Goal: Task Accomplishment & Management: Use online tool/utility

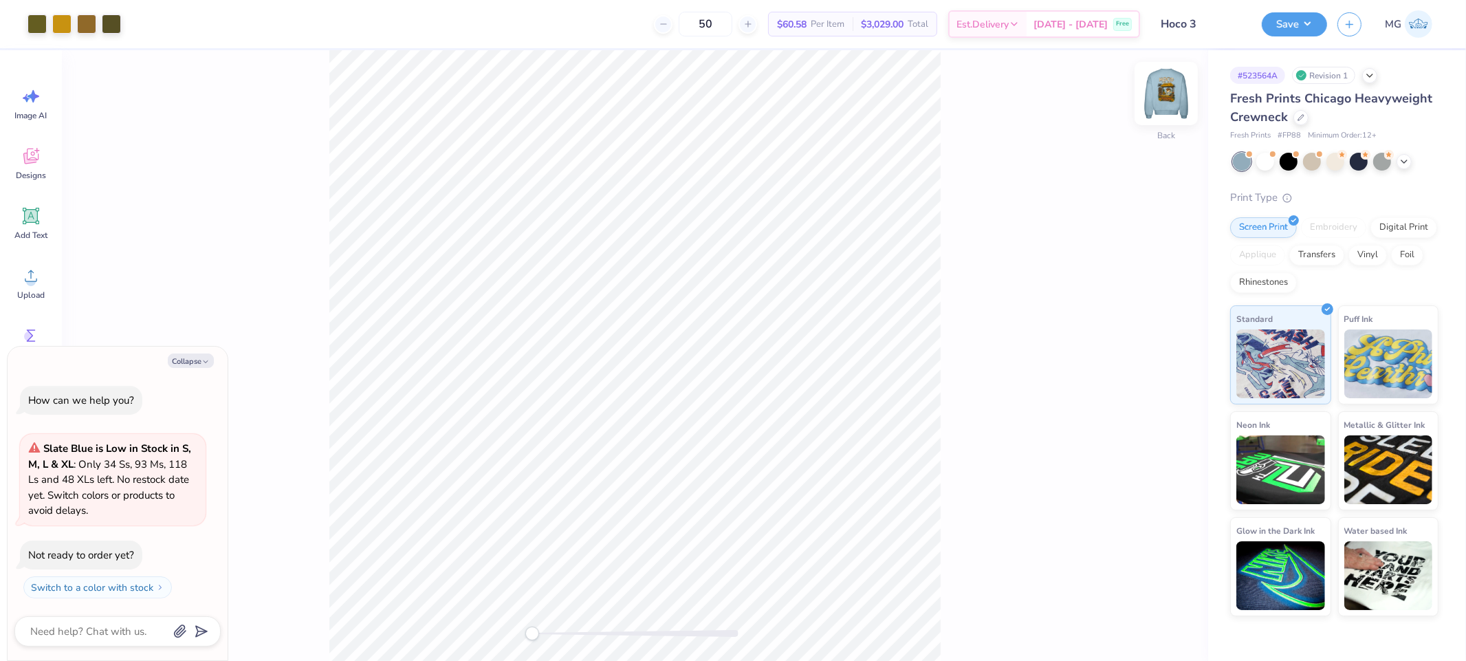
click at [1166, 100] on img at bounding box center [1166, 93] width 55 height 55
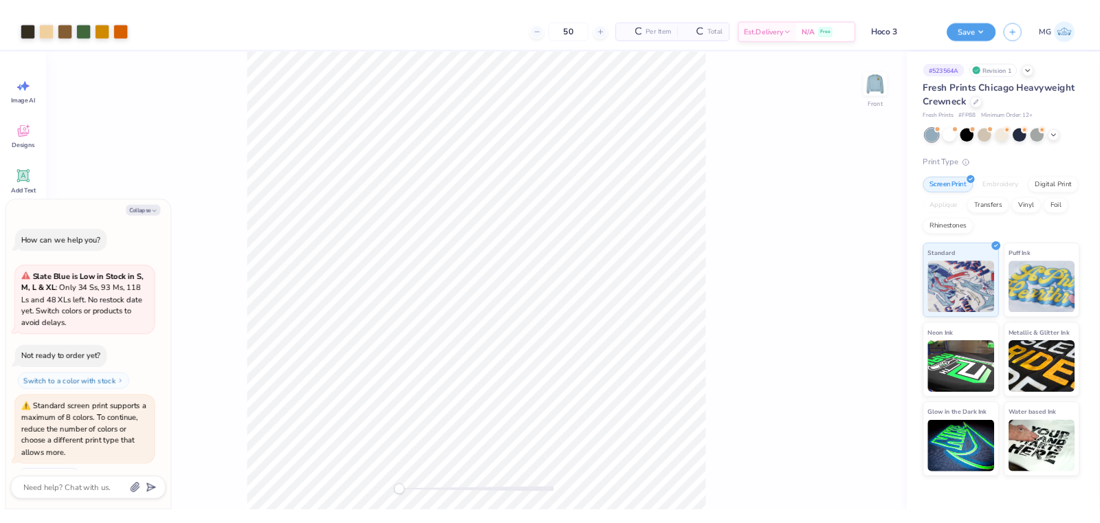
scroll to position [38, 0]
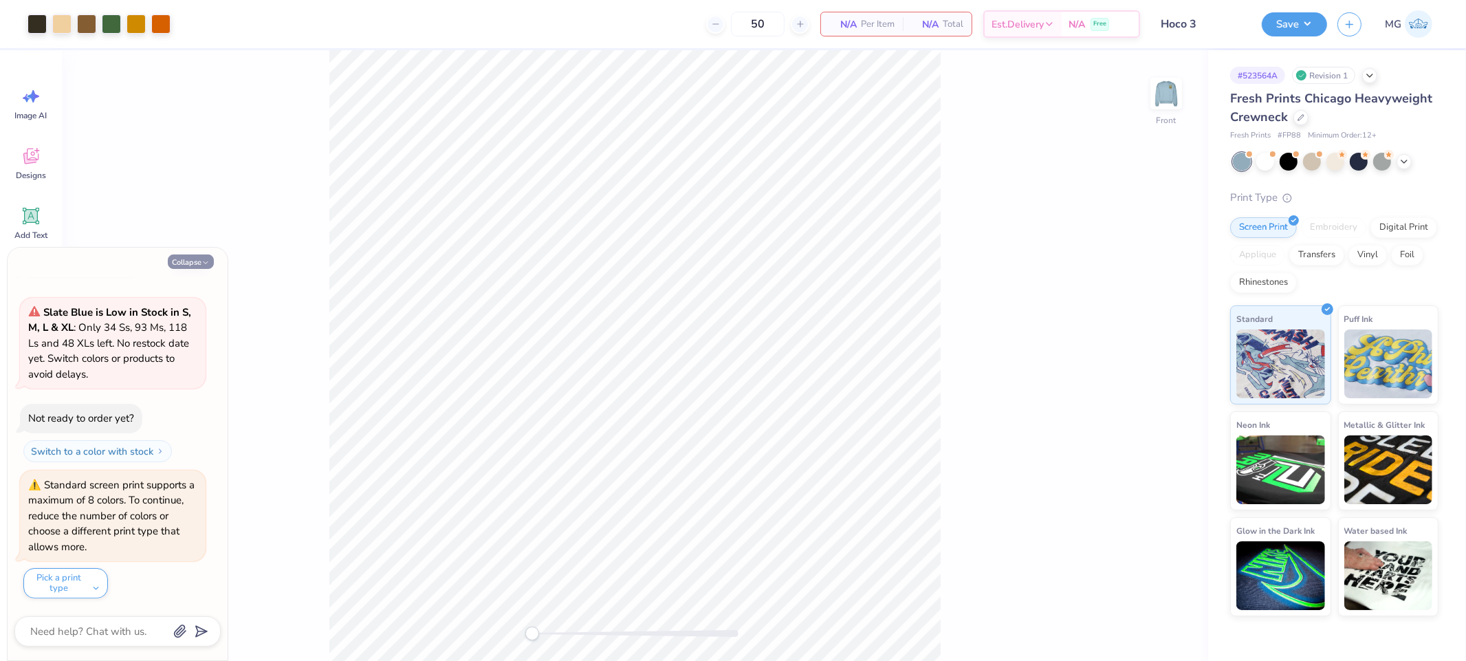
click at [184, 263] on button "Collapse" at bounding box center [191, 261] width 46 height 14
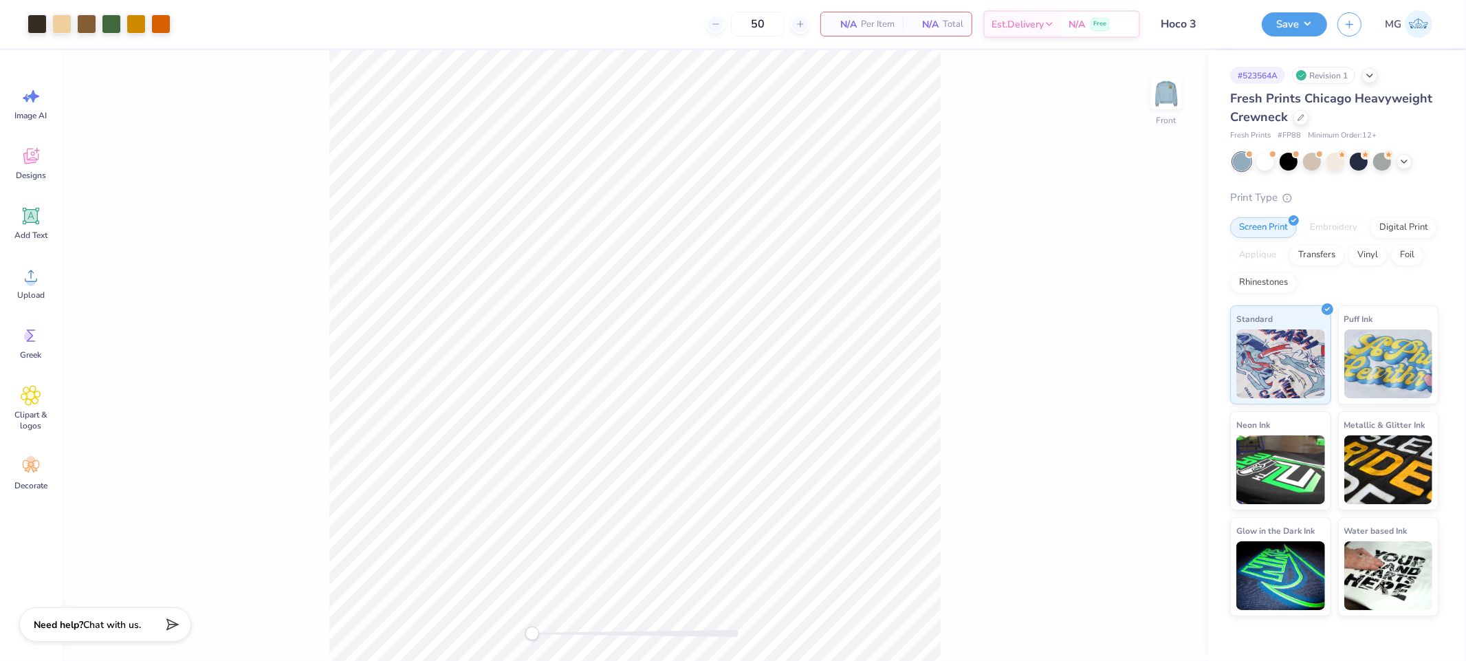
click at [972, 259] on div "Front" at bounding box center [635, 355] width 1146 height 611
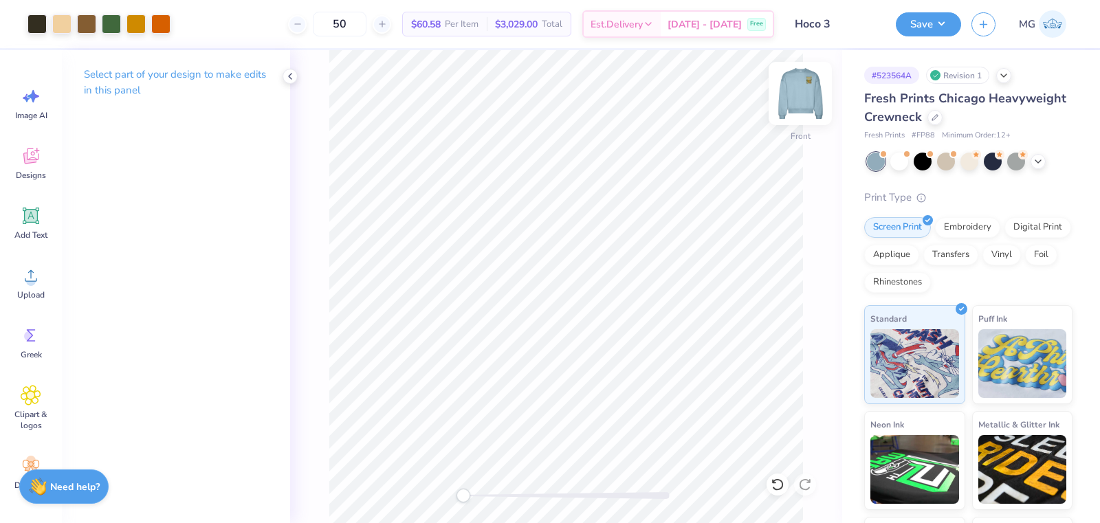
click at [800, 91] on img at bounding box center [800, 93] width 55 height 55
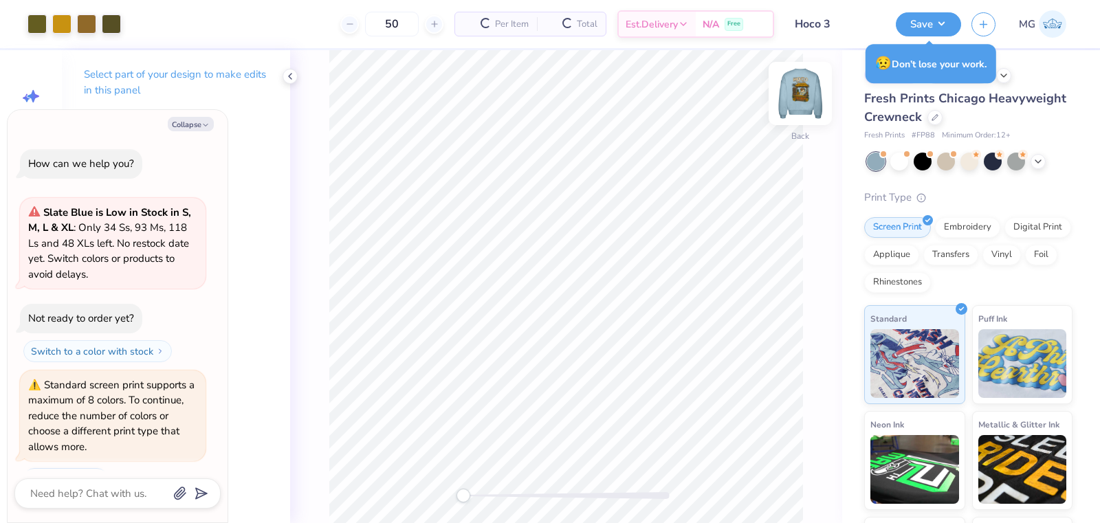
scroll to position [172, 0]
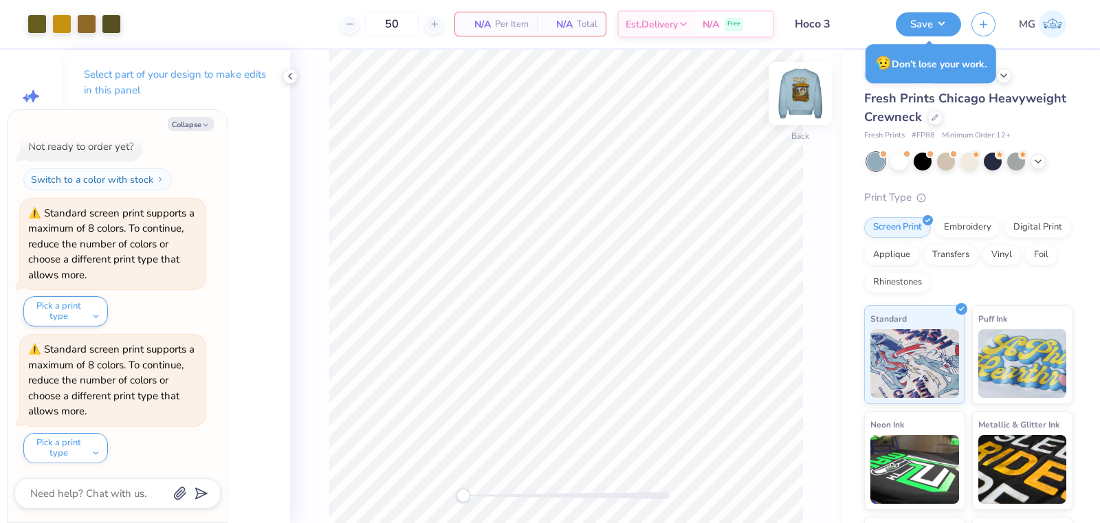
click at [799, 102] on img at bounding box center [800, 93] width 55 height 55
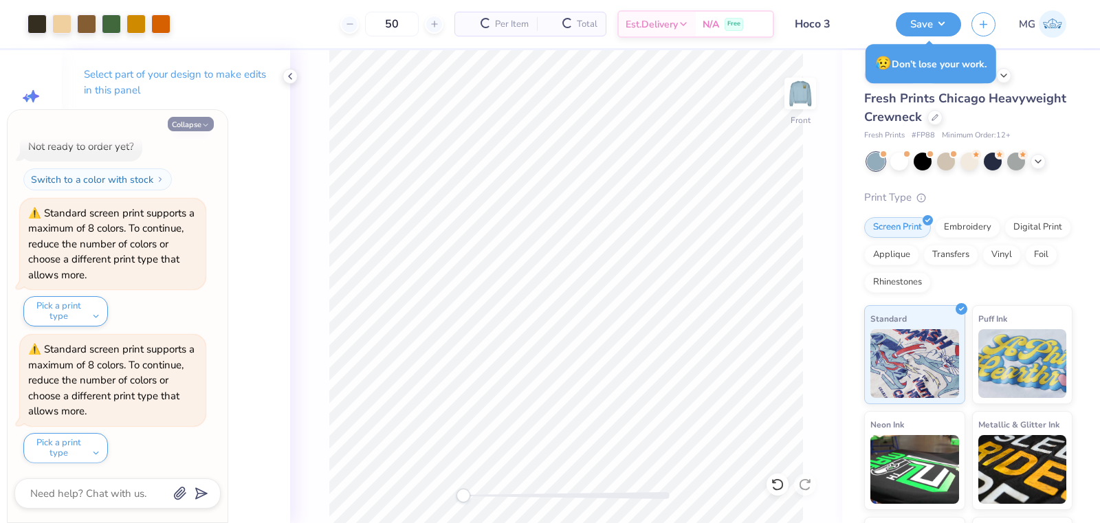
scroll to position [308, 0]
click at [289, 76] on polyline at bounding box center [290, 77] width 3 height 6
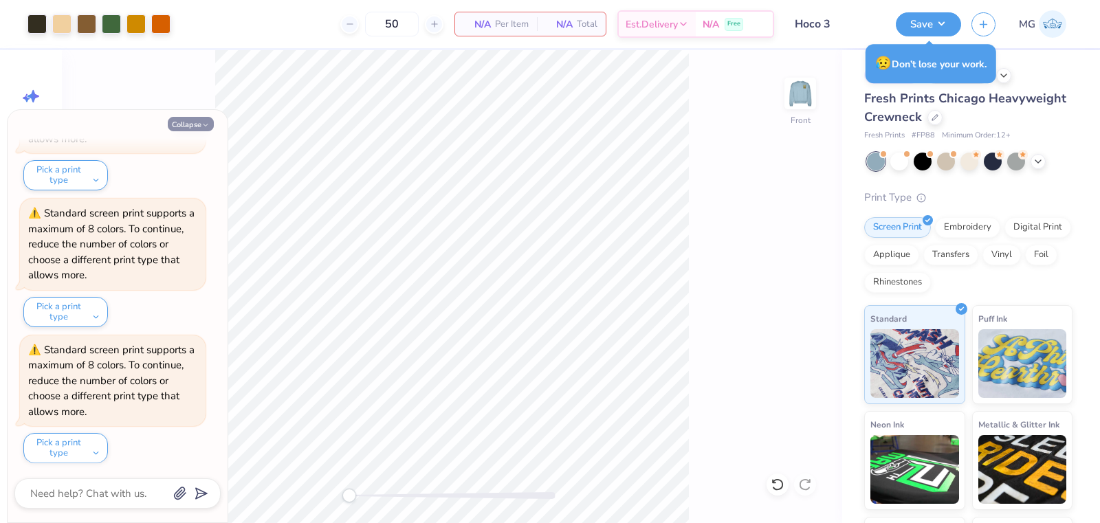
click at [204, 128] on icon "button" at bounding box center [205, 125] width 8 height 8
type textarea "x"
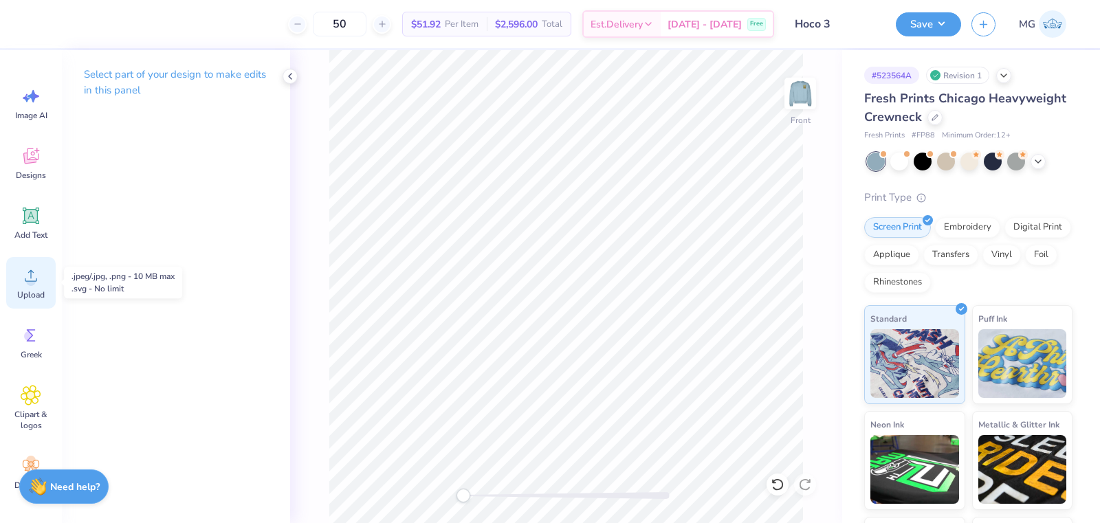
click at [28, 277] on circle at bounding box center [31, 281] width 10 height 10
click at [110, 298] on div "Select part of your design to make edits in this panel" at bounding box center [176, 286] width 228 height 473
click at [21, 299] on span "Upload" at bounding box center [31, 294] width 28 height 11
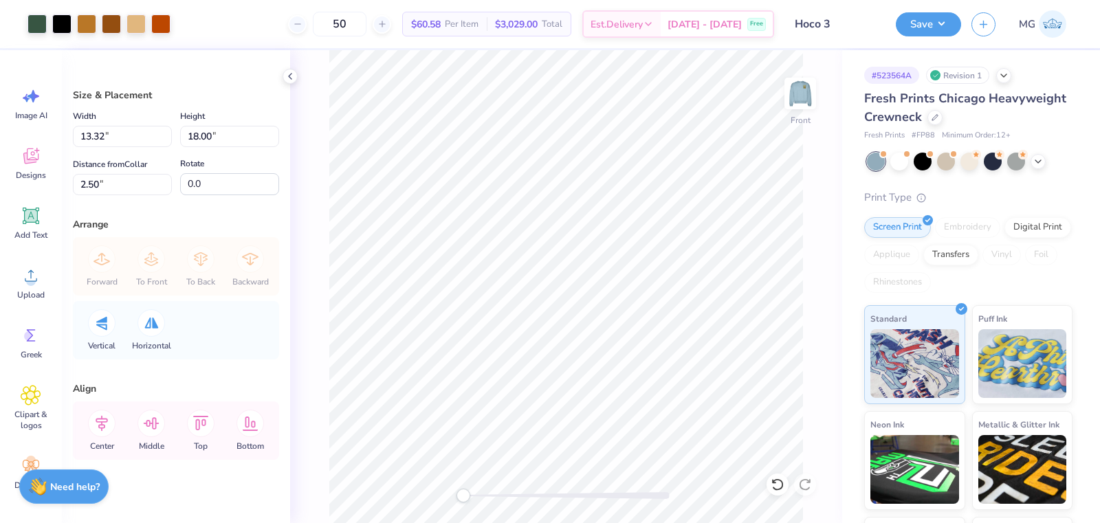
type input "10.25"
click at [208, 135] on input "13.85" at bounding box center [229, 136] width 99 height 21
type input "13.00"
type input "9.62"
type input "2.93"
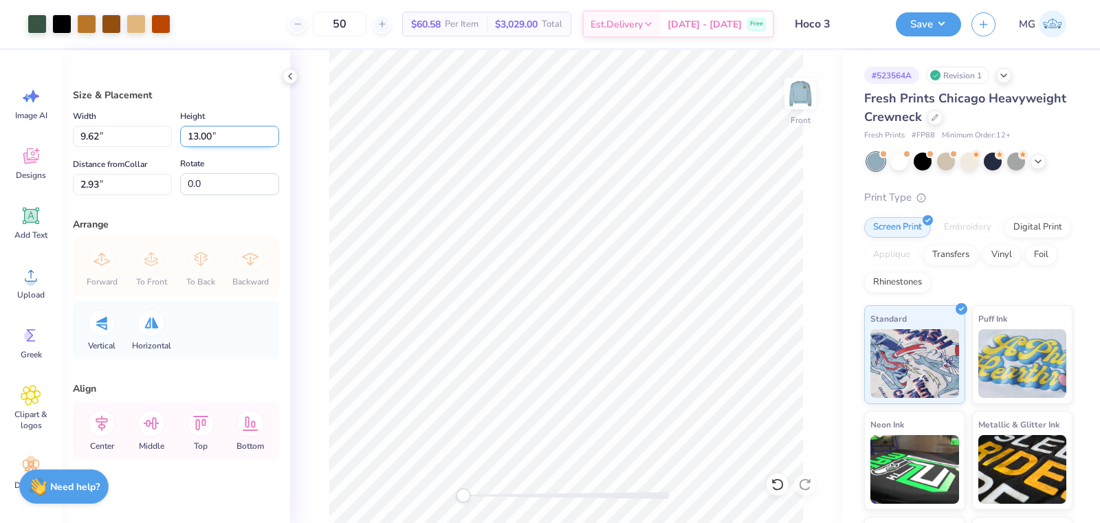
click at [190, 136] on input "13.00" at bounding box center [229, 136] width 99 height 21
type input "14.00"
type input "10.36"
type input "2.50"
click at [93, 184] on input "2.50" at bounding box center [122, 184] width 99 height 21
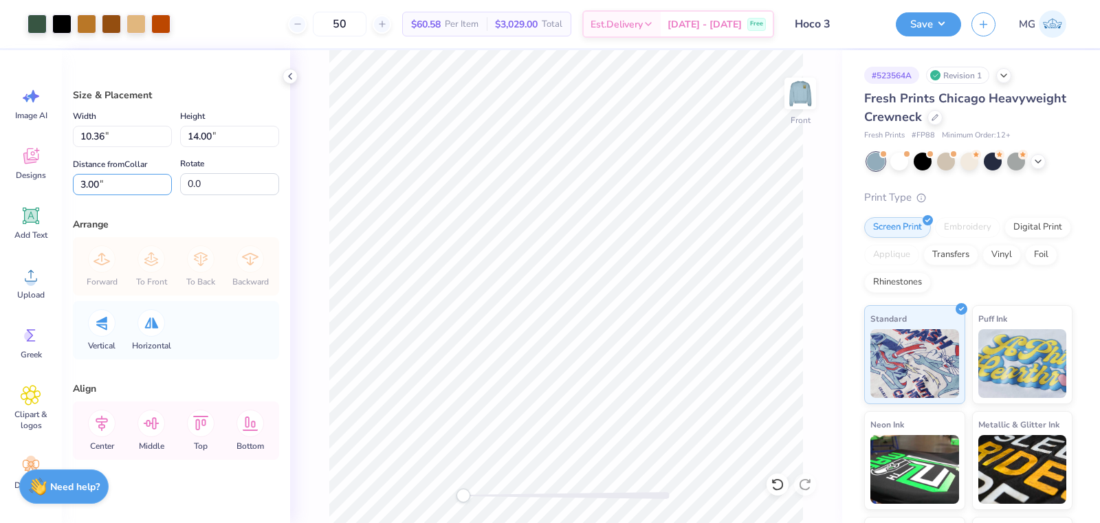
type input "3.00"
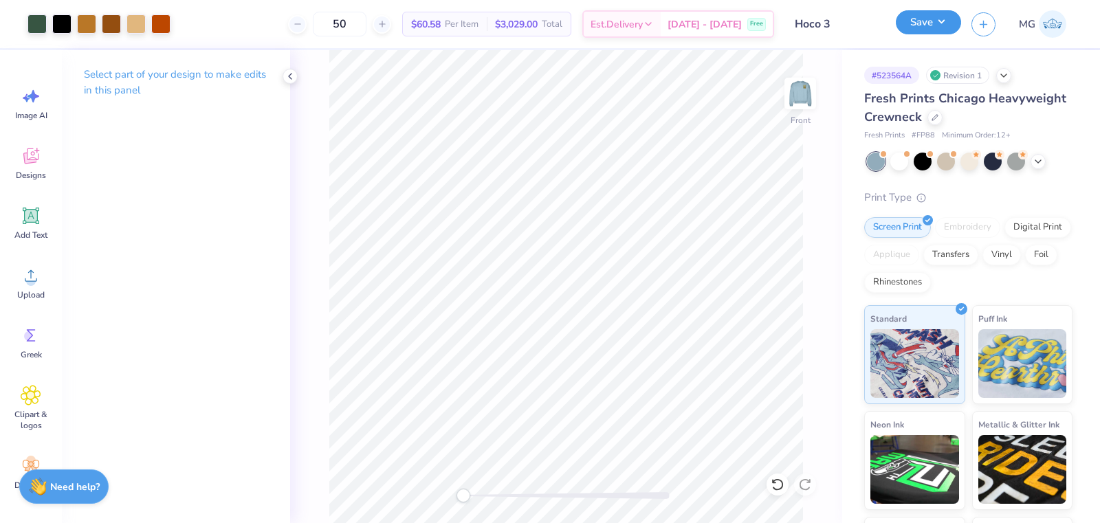
click at [930, 24] on button "Save" at bounding box center [928, 22] width 65 height 24
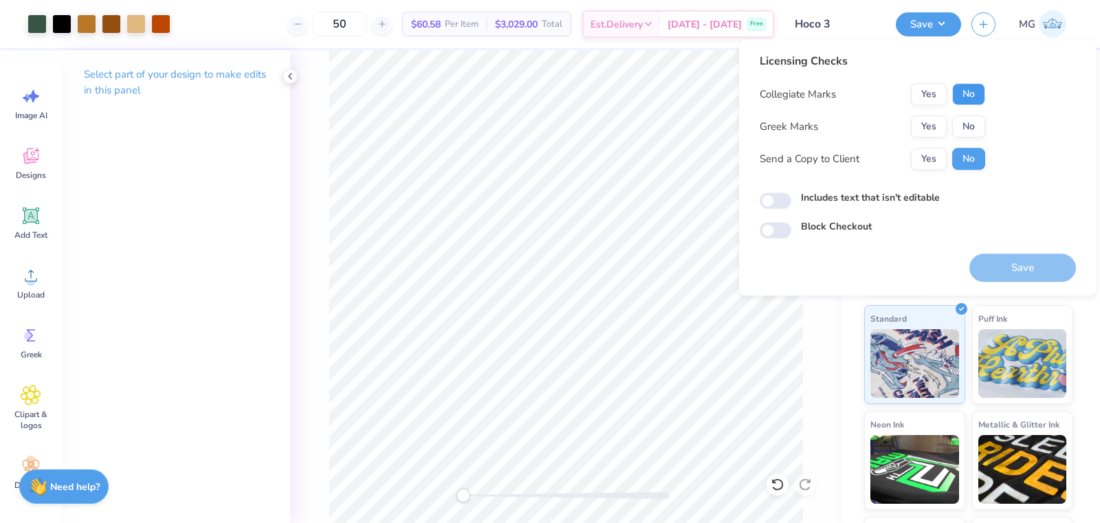
click at [965, 100] on button "No" at bounding box center [968, 94] width 33 height 22
click at [927, 129] on button "Yes" at bounding box center [929, 127] width 36 height 22
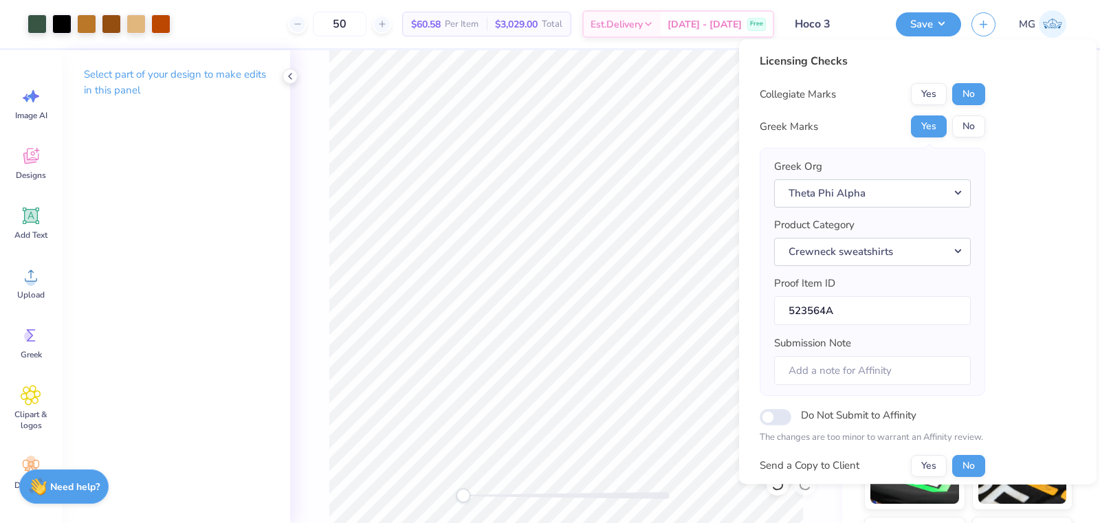
scroll to position [114, 0]
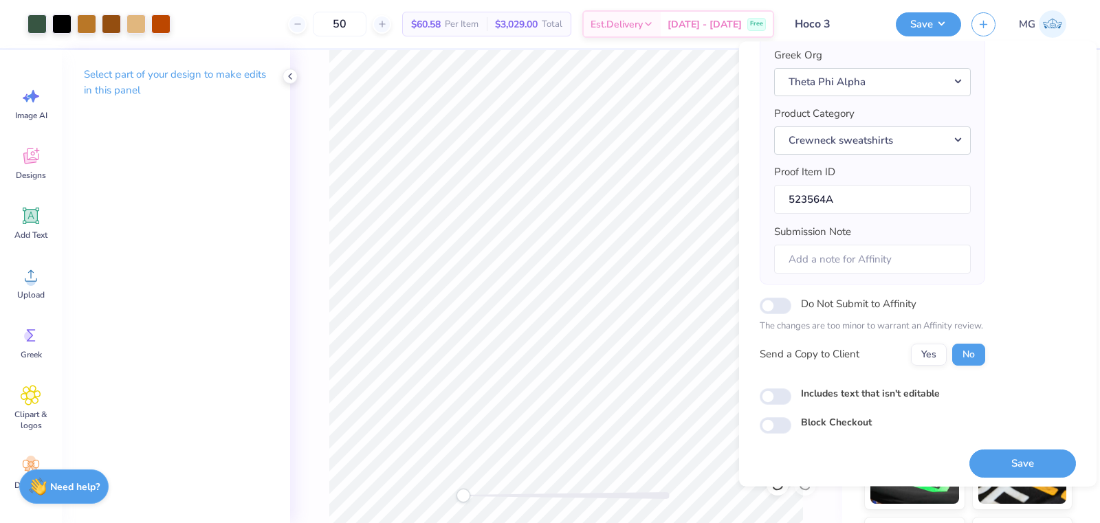
click at [879, 386] on label "Includes text that isn't editable" at bounding box center [870, 393] width 139 height 14
click at [791, 388] on input "Includes text that isn't editable" at bounding box center [776, 396] width 32 height 17
checkbox input "true"
click at [922, 349] on button "Yes" at bounding box center [929, 354] width 36 height 22
click at [1001, 452] on button "Save" at bounding box center [1023, 463] width 107 height 28
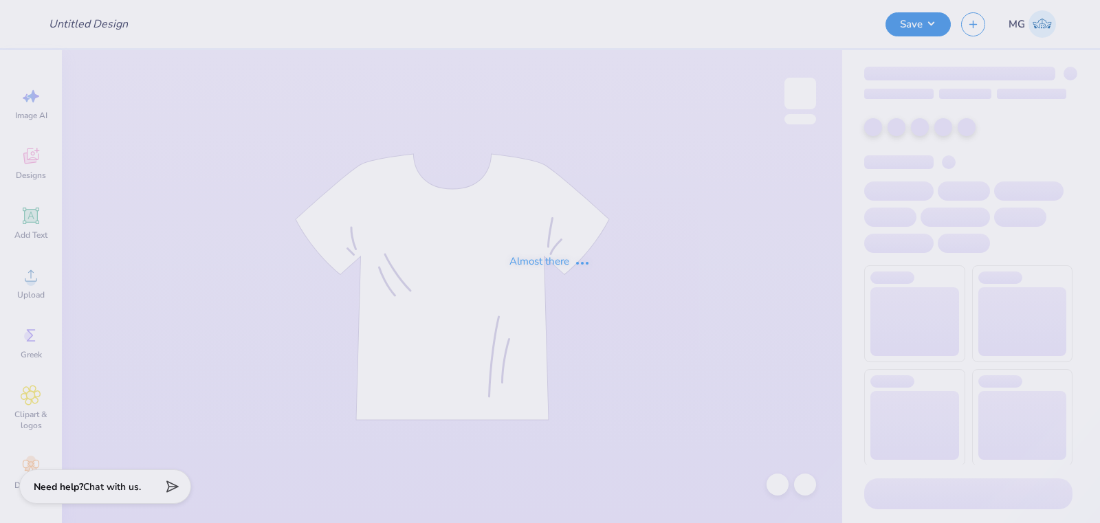
type input "Maris Neal : Tennessee Technological University"
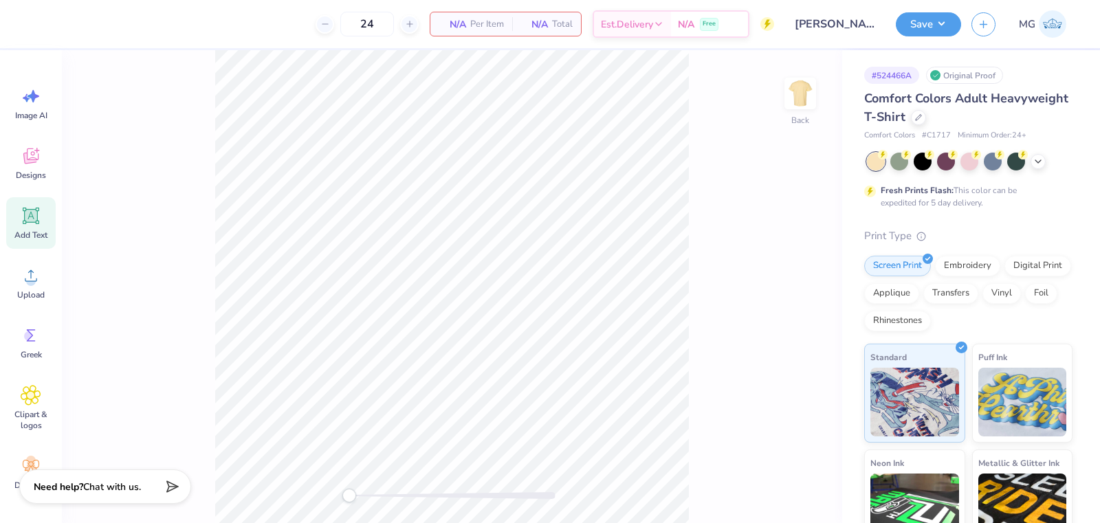
click at [29, 225] on icon at bounding box center [31, 216] width 21 height 21
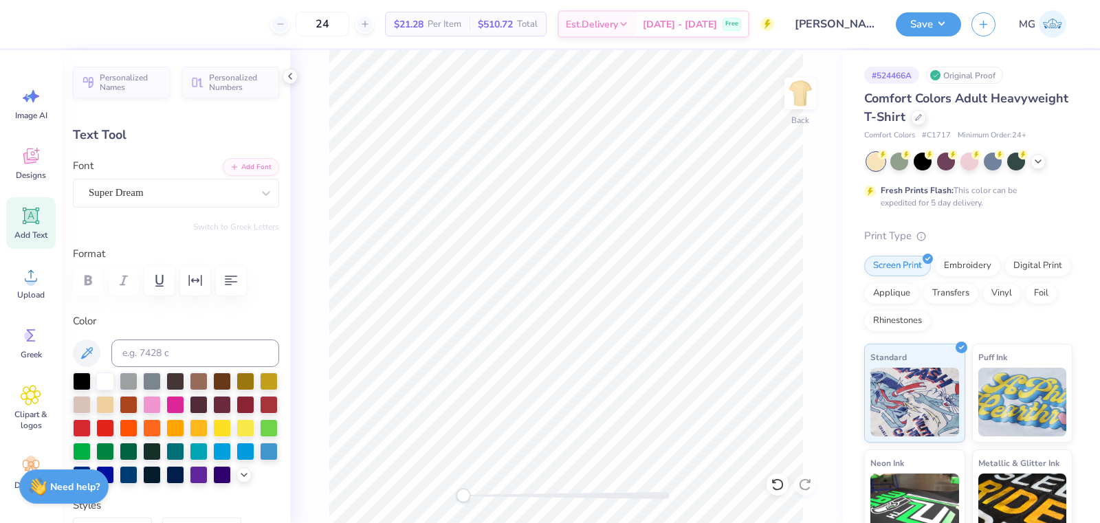
scroll to position [12, 1]
type textarea "DELTA GAMMA"
type input "14.17"
type input "1.58"
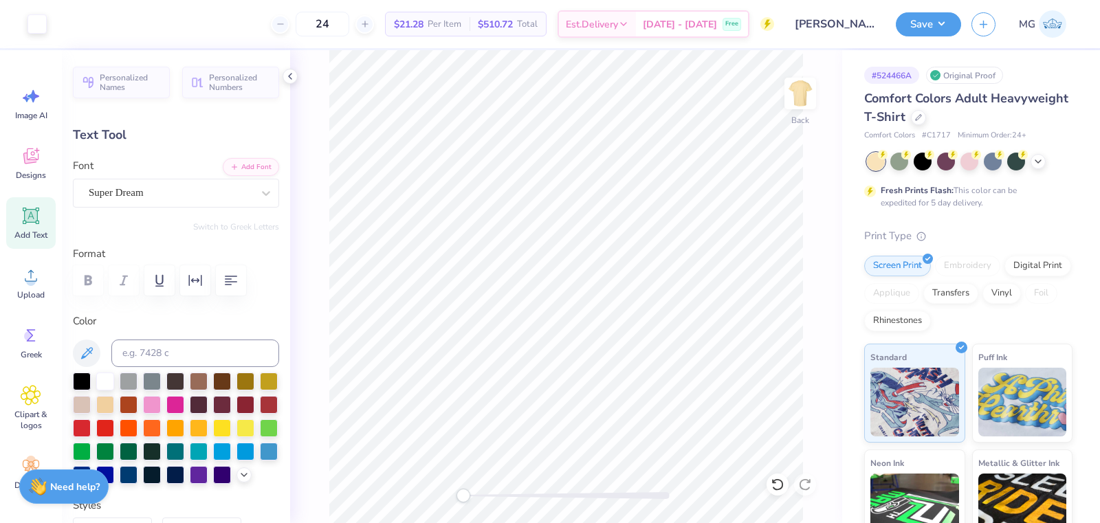
type input "11.71"
type input "11.64"
type input "1.30"
type input "11.99"
click at [200, 200] on div at bounding box center [171, 193] width 164 height 19
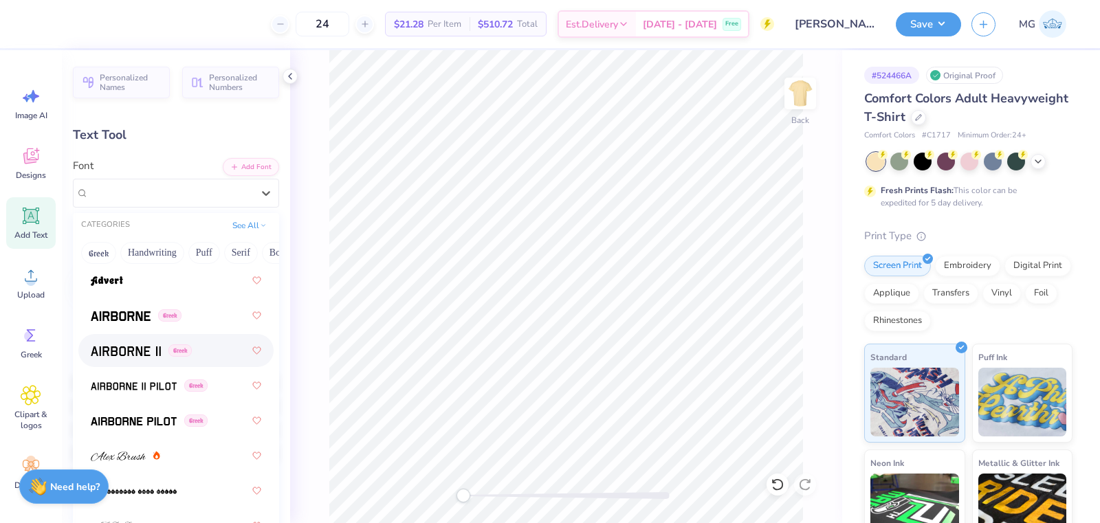
scroll to position [312, 0]
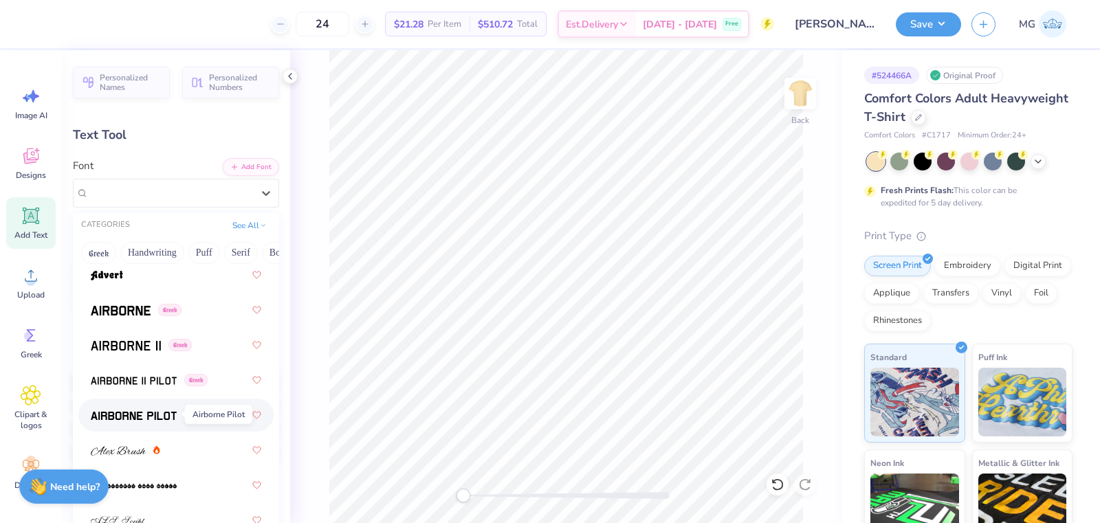
click at [164, 408] on span at bounding box center [134, 415] width 86 height 14
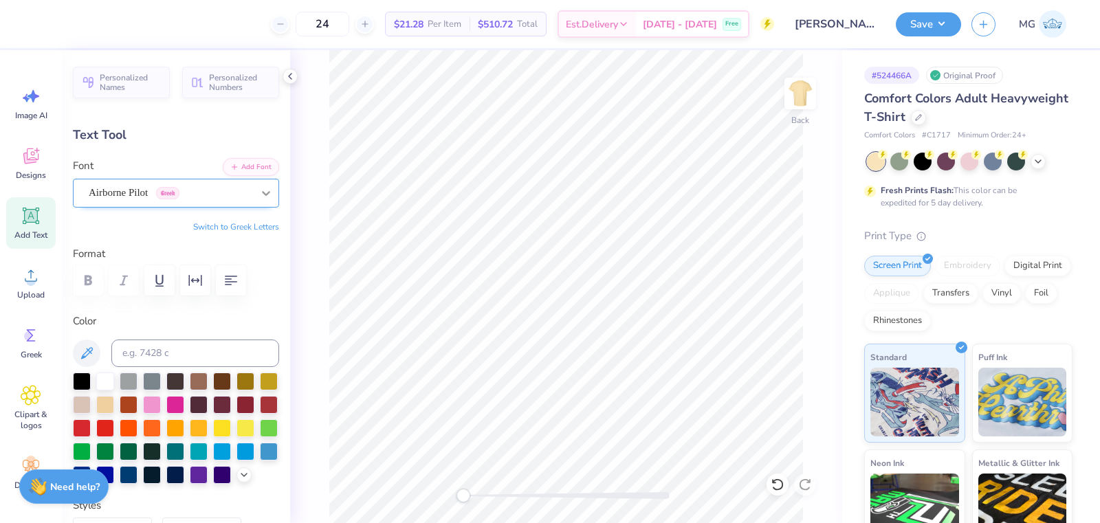
click at [254, 197] on div at bounding box center [266, 193] width 25 height 25
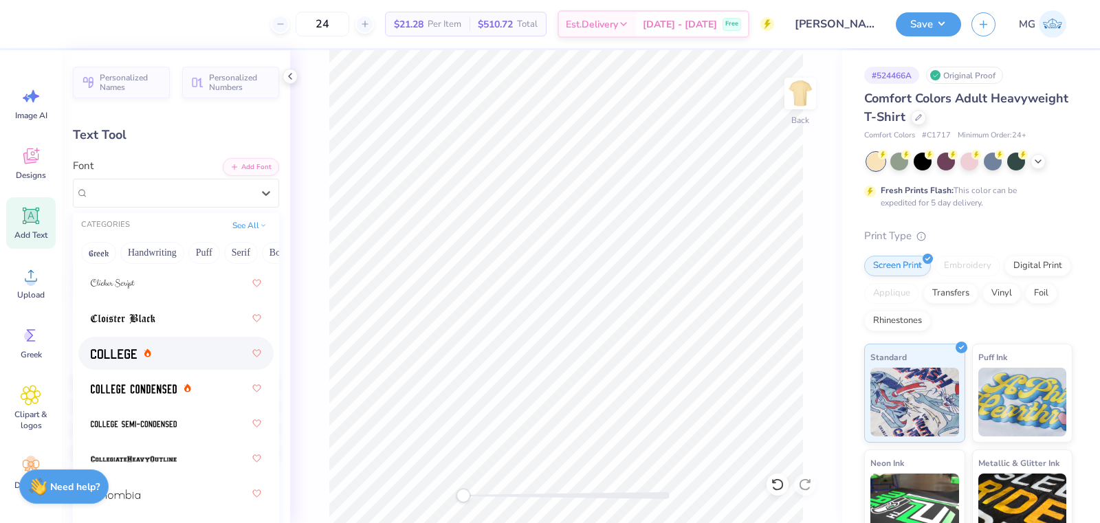
scroll to position [2464, 0]
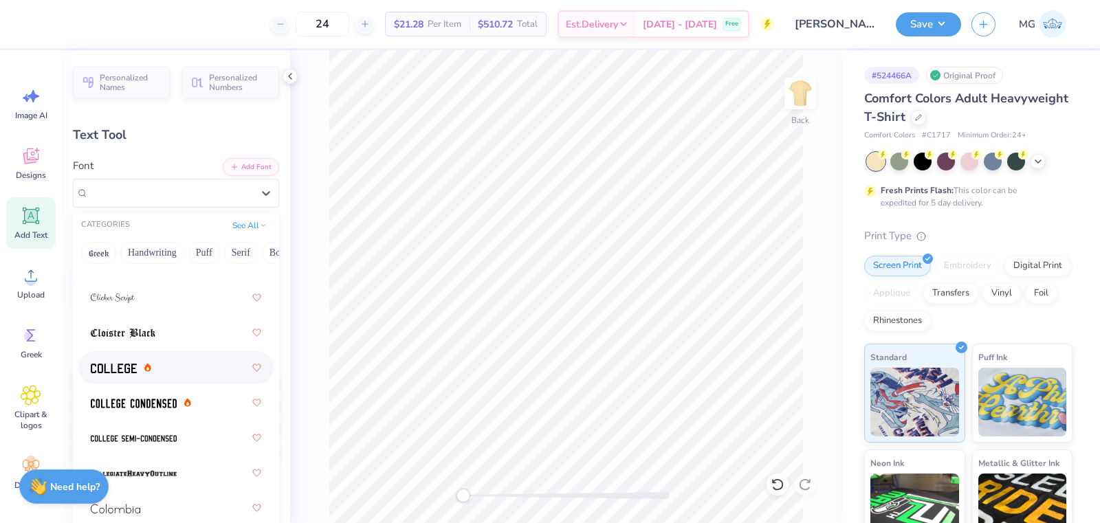
click at [190, 364] on div at bounding box center [176, 368] width 171 height 25
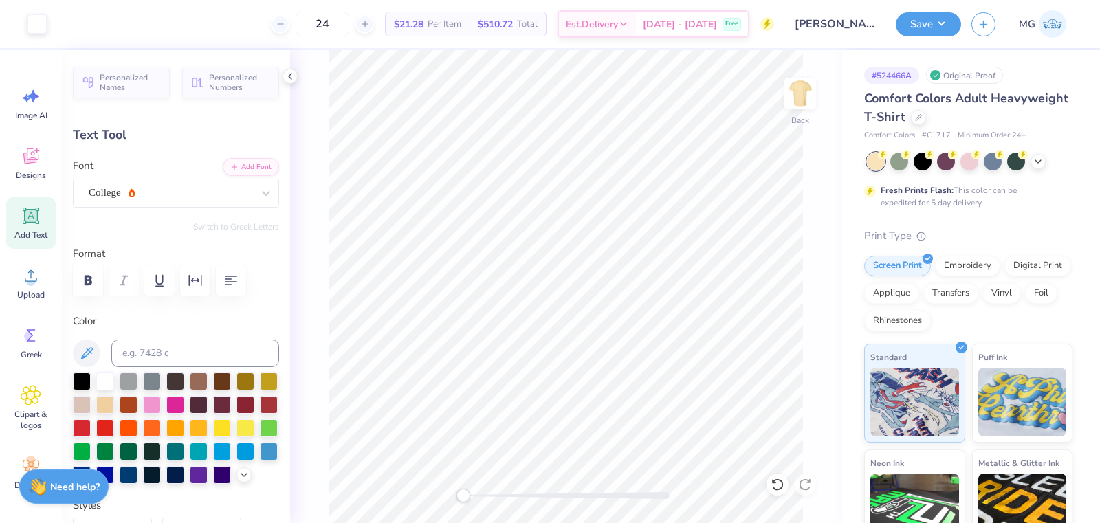
type input "11.46"
type input "1.26"
type input "4.71"
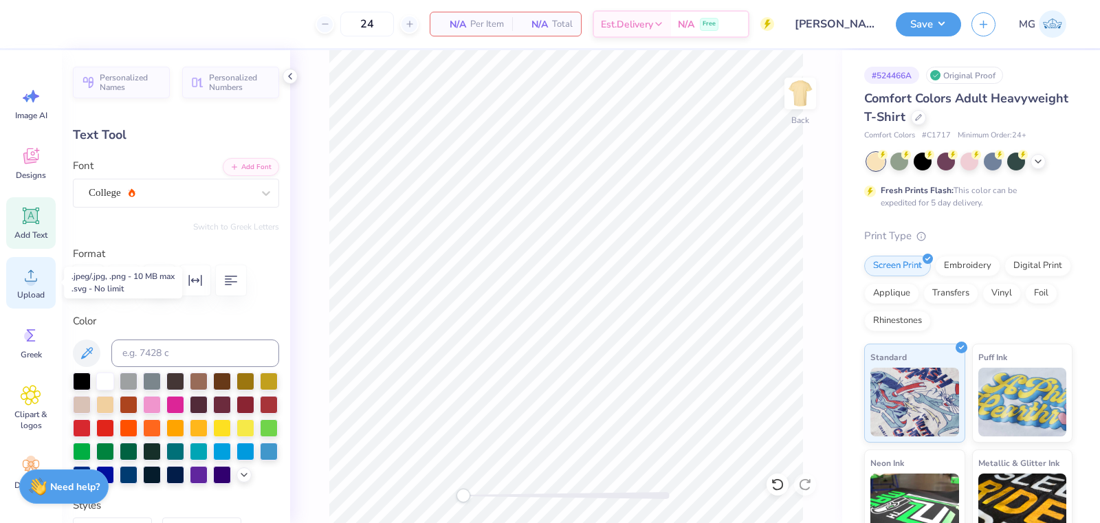
click at [45, 287] on div "Upload" at bounding box center [31, 283] width 50 height 52
click at [22, 276] on icon at bounding box center [31, 275] width 21 height 21
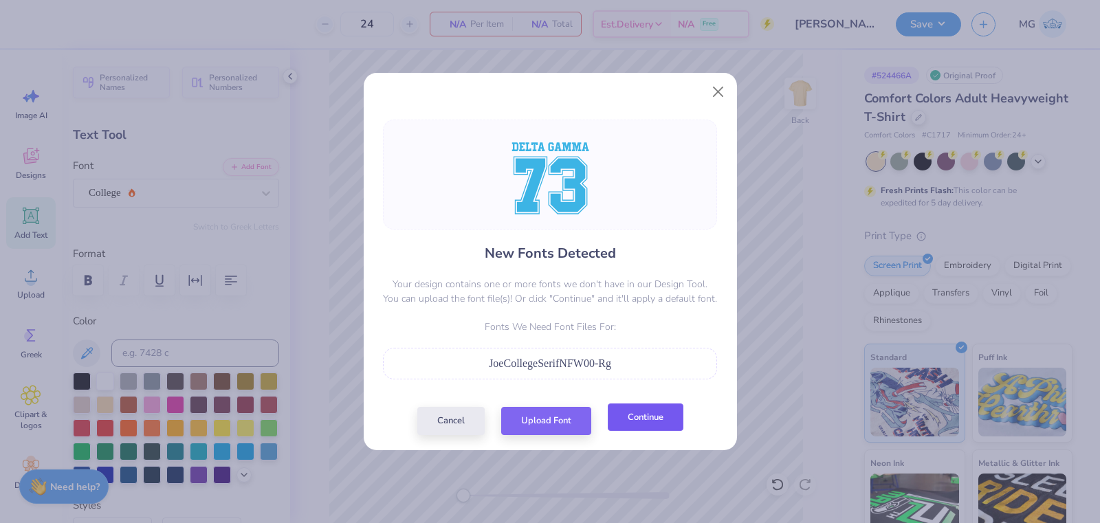
click at [656, 416] on button "Continue" at bounding box center [646, 418] width 76 height 28
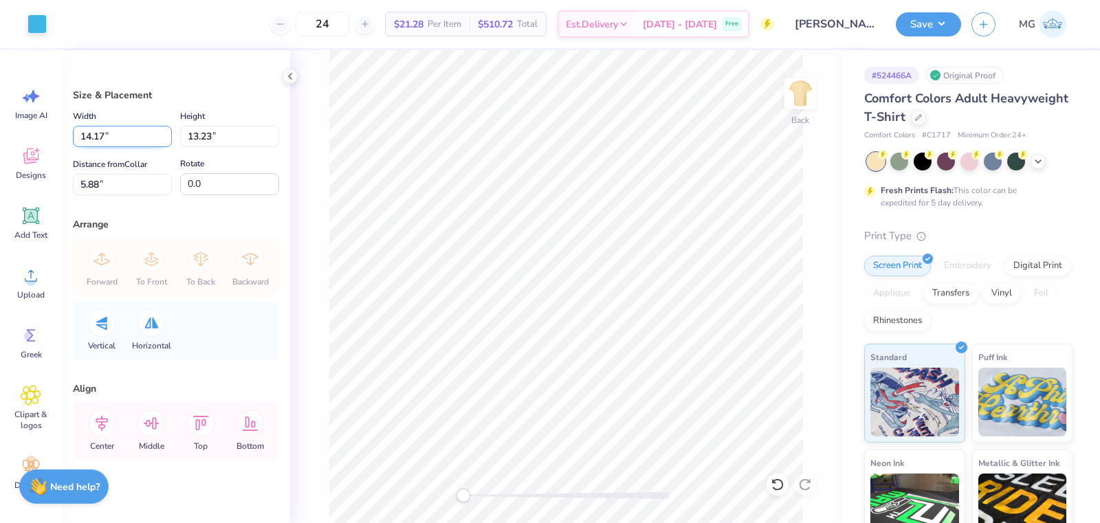
click at [100, 137] on input "14.17" at bounding box center [122, 136] width 99 height 21
click at [105, 139] on input "14.17" at bounding box center [122, 136] width 99 height 21
type input "12.00"
type input "11.21"
type input "3.75"
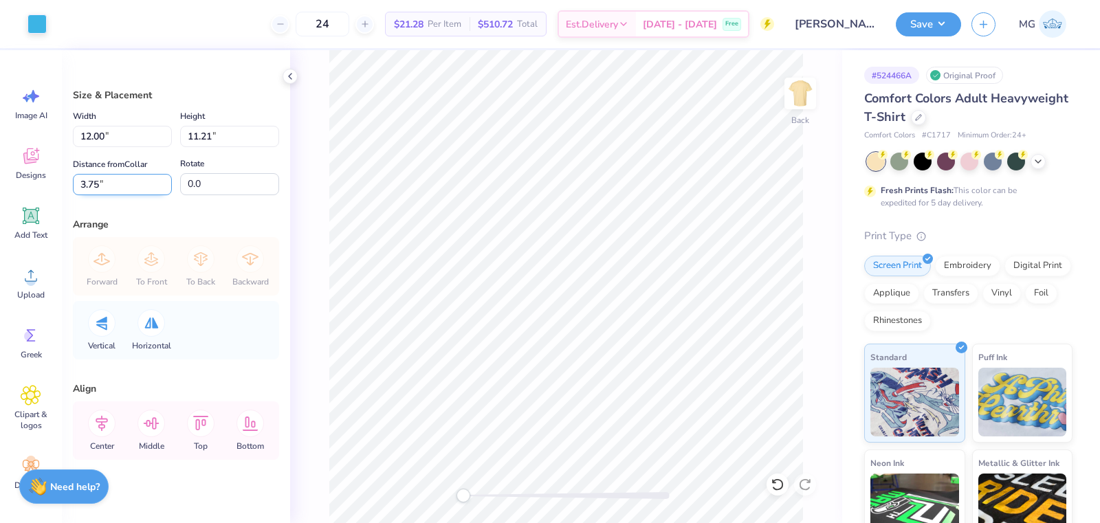
click at [100, 184] on input "3.75" at bounding box center [122, 184] width 99 height 21
type input "3.00"
click at [105, 430] on icon at bounding box center [102, 424] width 28 height 28
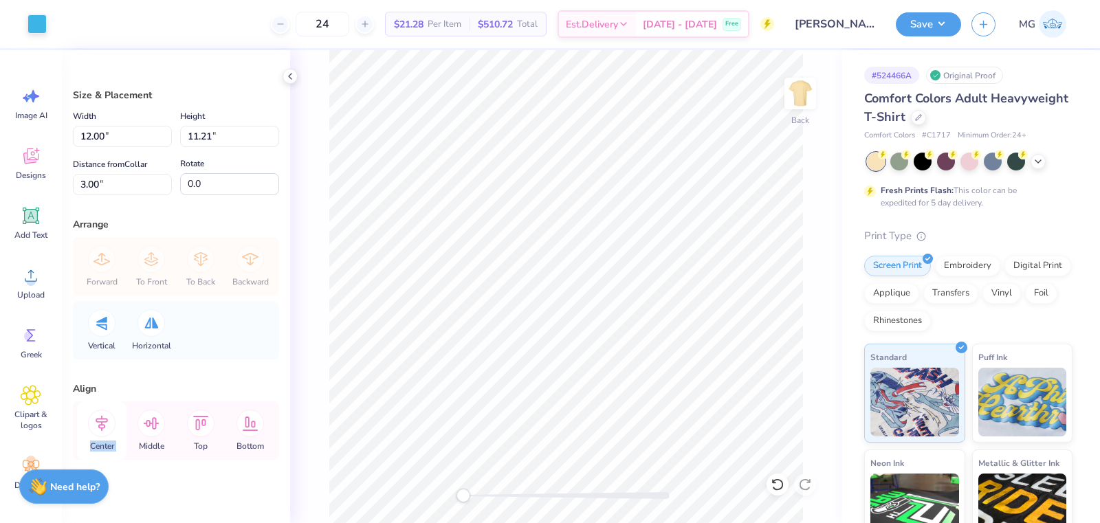
click at [105, 430] on icon at bounding box center [102, 424] width 28 height 28
click at [923, 23] on button "Save" at bounding box center [928, 22] width 65 height 24
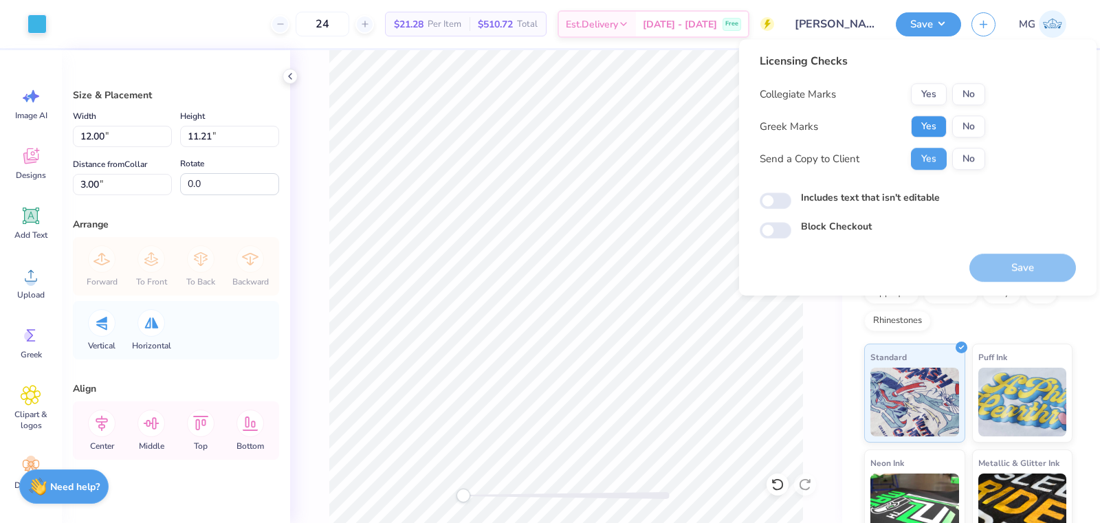
click at [913, 129] on button "Yes" at bounding box center [929, 127] width 36 height 22
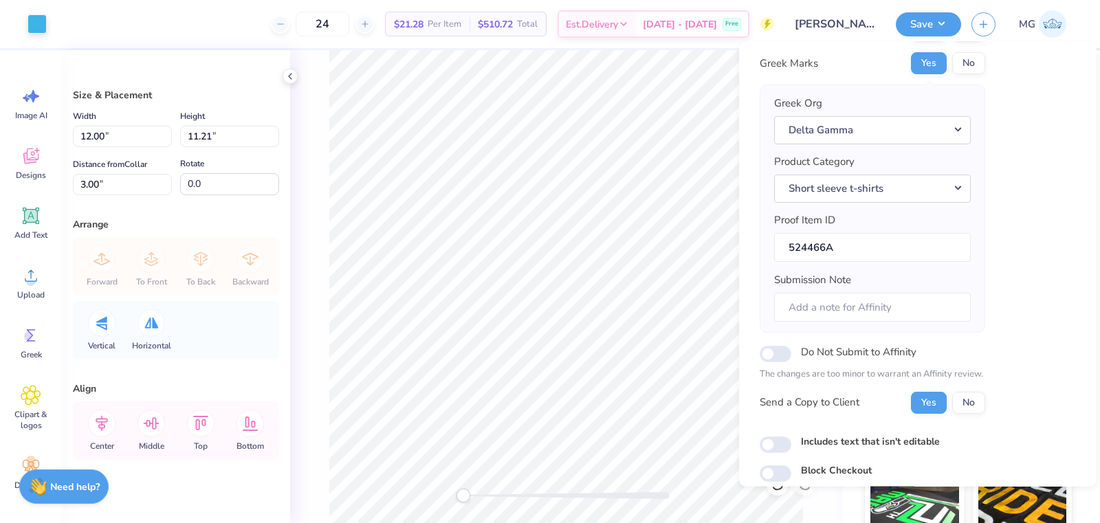
scroll to position [105, 0]
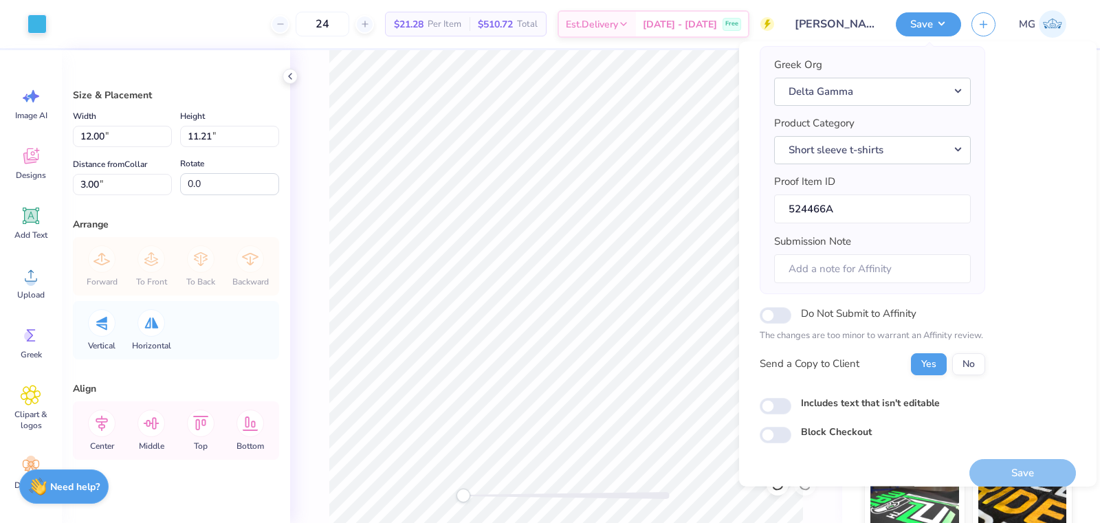
click at [831, 395] on label "Includes text that isn't editable" at bounding box center [870, 402] width 139 height 14
click at [791, 397] on input "Includes text that isn't editable" at bounding box center [776, 405] width 32 height 17
checkbox input "true"
click at [981, 436] on div "Block Checkout" at bounding box center [918, 433] width 316 height 19
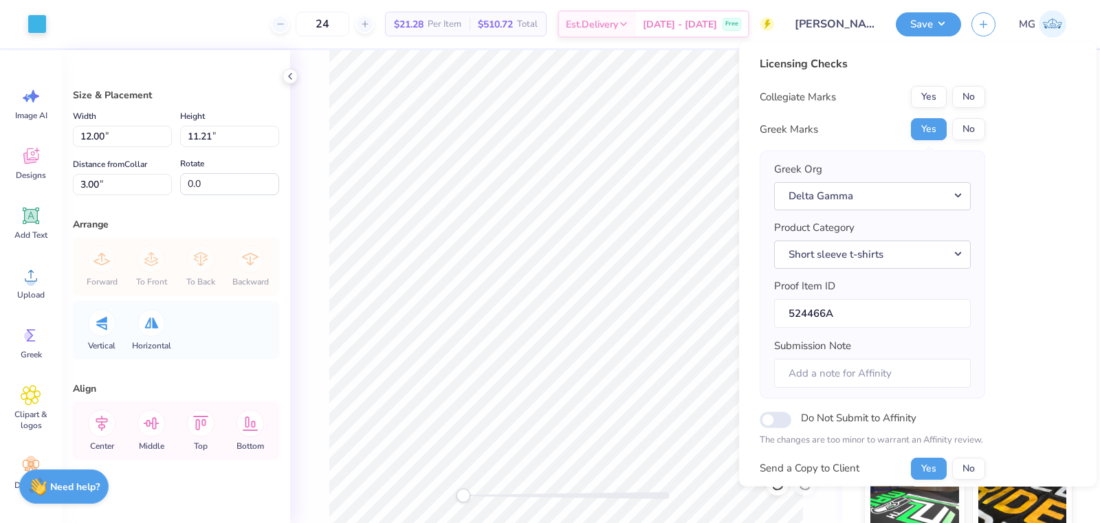
scroll to position [0, 0]
click at [964, 96] on button "No" at bounding box center [968, 97] width 33 height 22
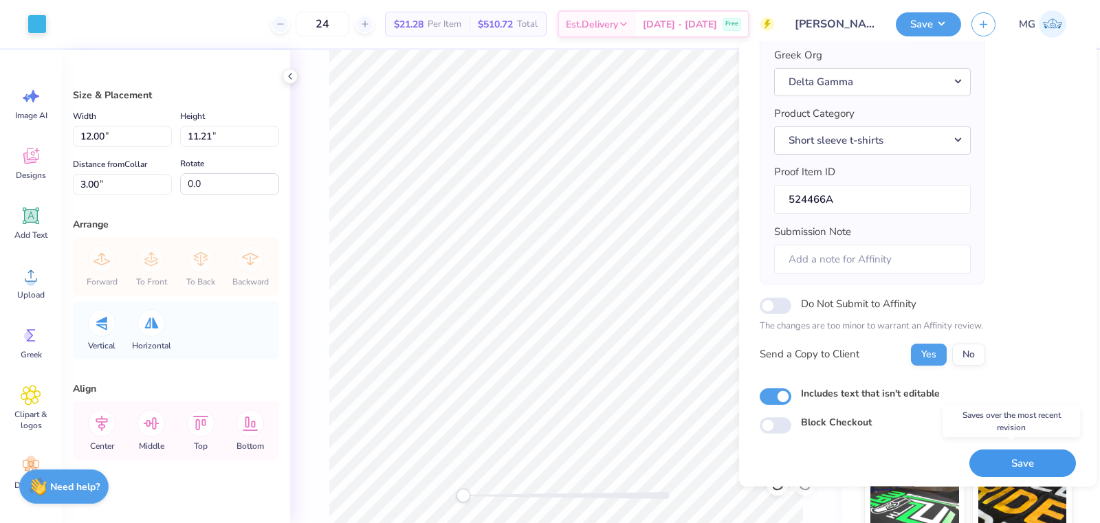
click at [1009, 464] on button "Save" at bounding box center [1023, 463] width 107 height 28
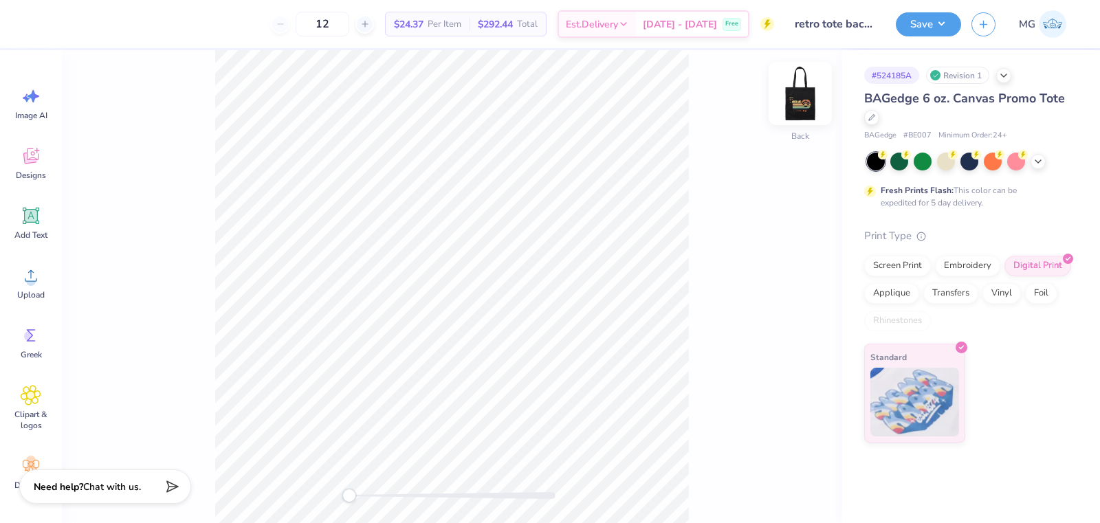
click at [800, 105] on img at bounding box center [800, 93] width 55 height 55
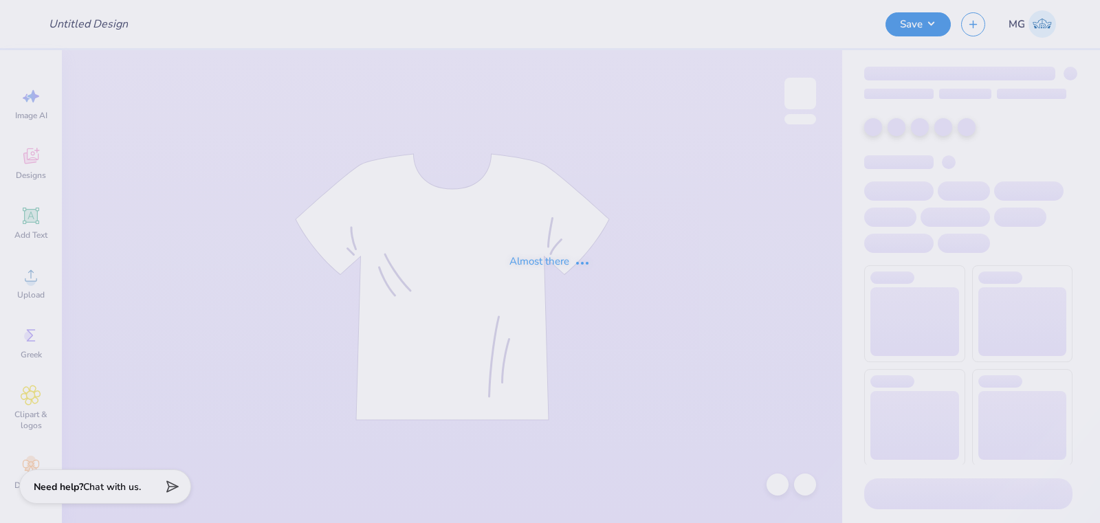
type input "APHI Mockneck"
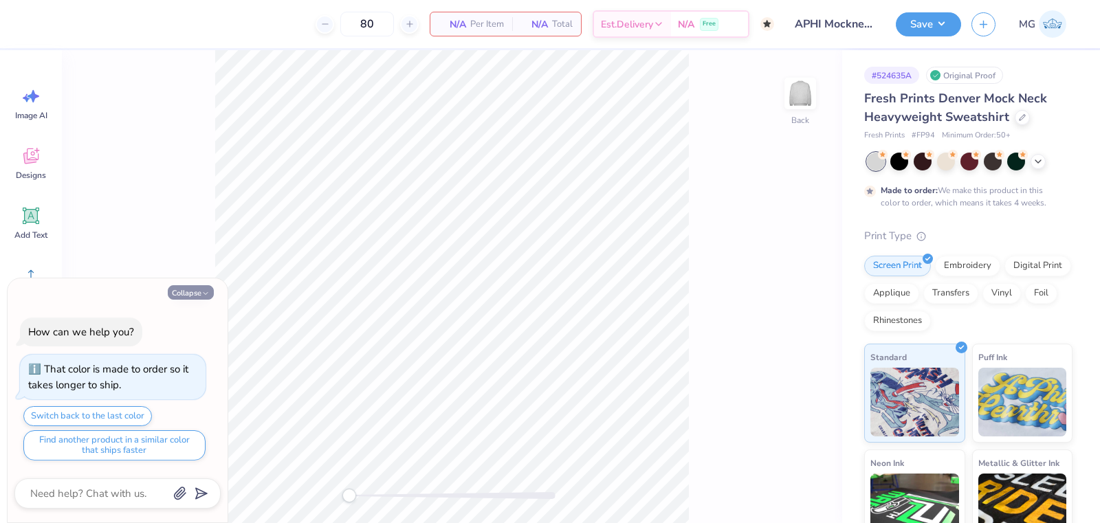
click at [195, 297] on button "Collapse" at bounding box center [191, 292] width 46 height 14
type textarea "x"
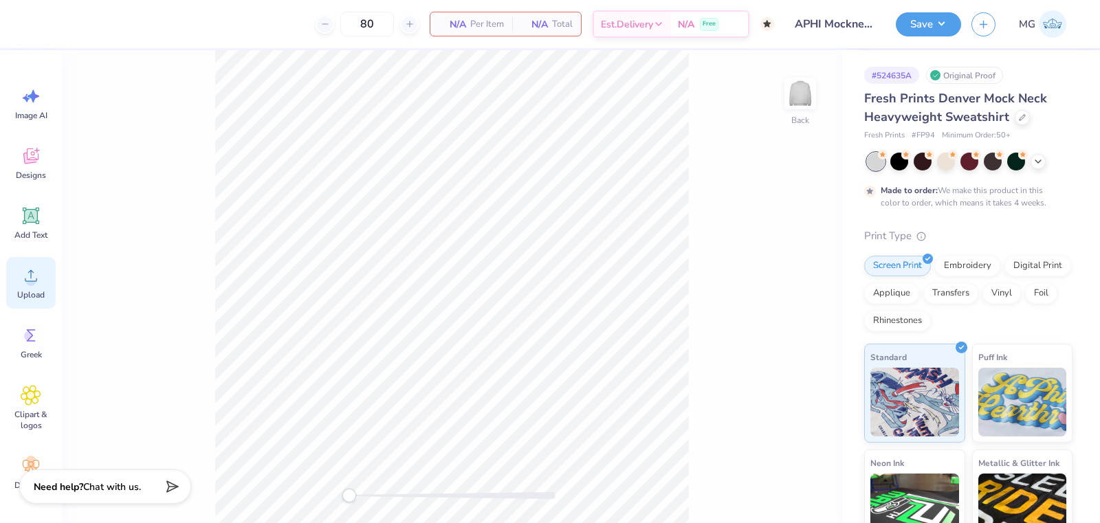
click at [36, 289] on span "Upload" at bounding box center [31, 294] width 28 height 11
click at [31, 299] on span "Upload" at bounding box center [31, 294] width 28 height 11
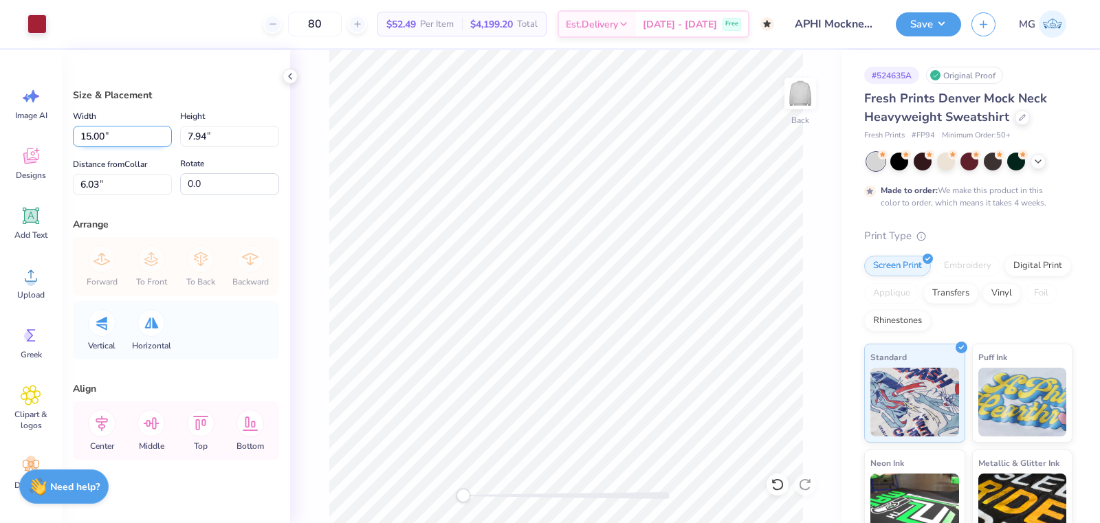
click at [90, 137] on input "15.00" at bounding box center [122, 136] width 99 height 21
type input "12.00"
type input "6.36"
click at [99, 186] on input "1.29" at bounding box center [122, 184] width 99 height 21
type input "1"
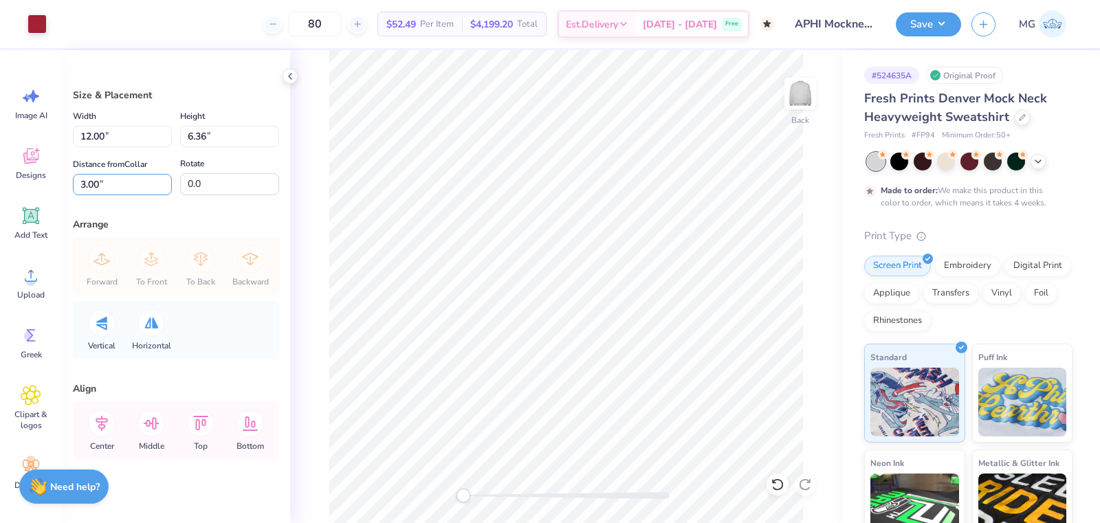
type input "3.00"
click at [107, 424] on icon at bounding box center [102, 424] width 28 height 28
click at [946, 23] on button "Save" at bounding box center [928, 22] width 65 height 24
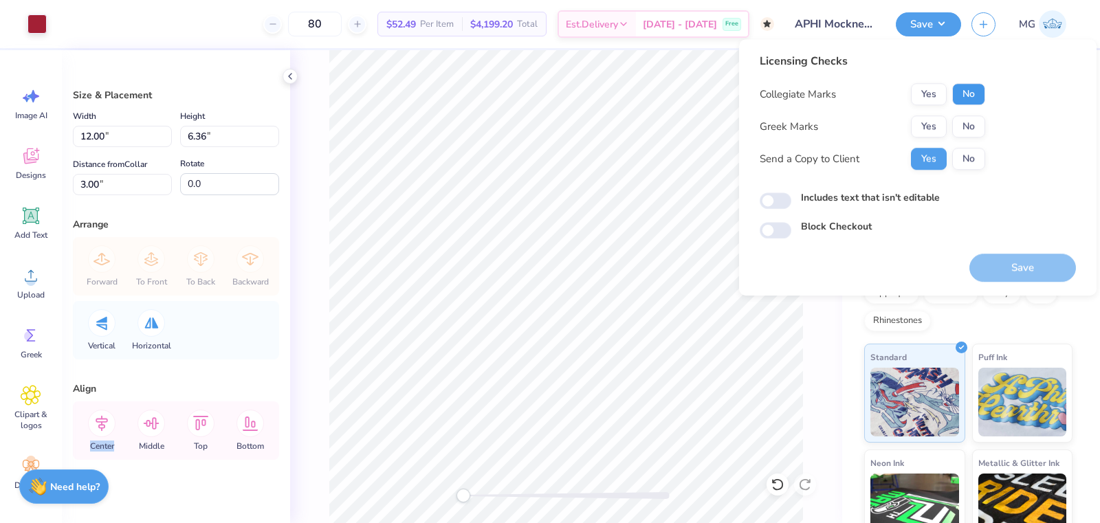
click at [971, 89] on button "No" at bounding box center [968, 94] width 33 height 22
click at [934, 118] on button "Yes" at bounding box center [929, 127] width 36 height 22
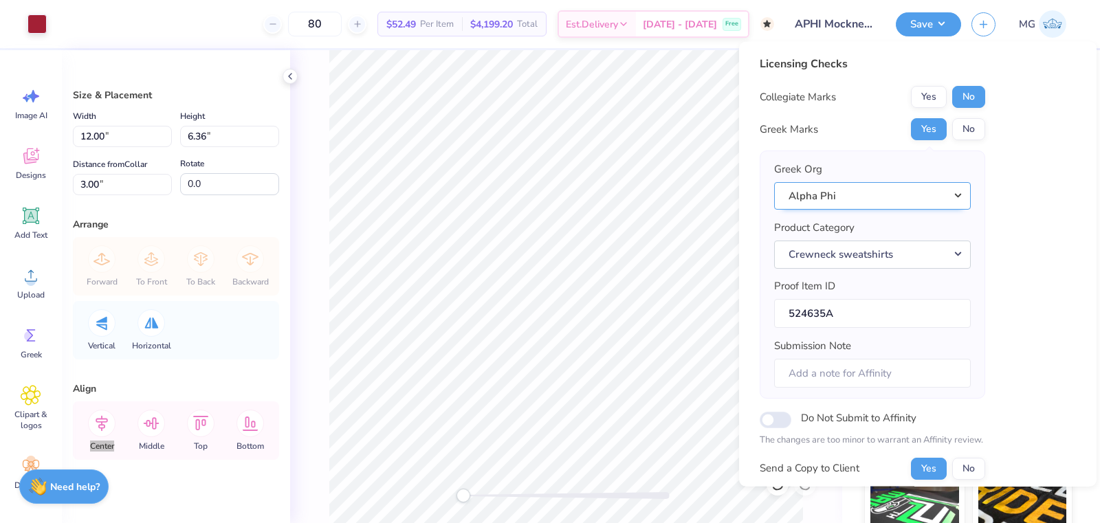
scroll to position [114, 0]
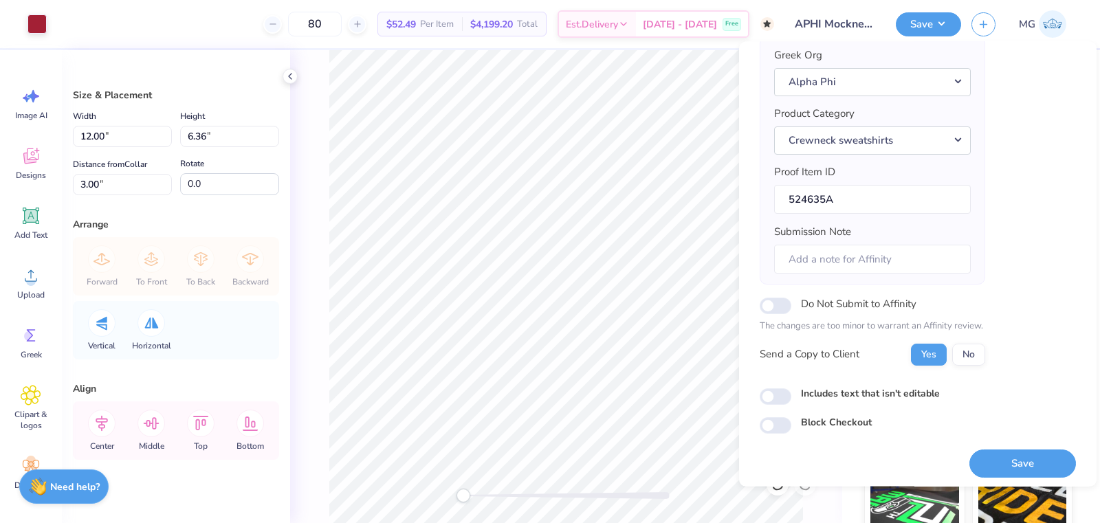
click at [818, 391] on label "Includes text that isn't editable" at bounding box center [870, 393] width 139 height 14
click at [791, 391] on input "Includes text that isn't editable" at bounding box center [776, 396] width 32 height 17
checkbox input "true"
click at [1013, 449] on button "Save" at bounding box center [1023, 463] width 107 height 28
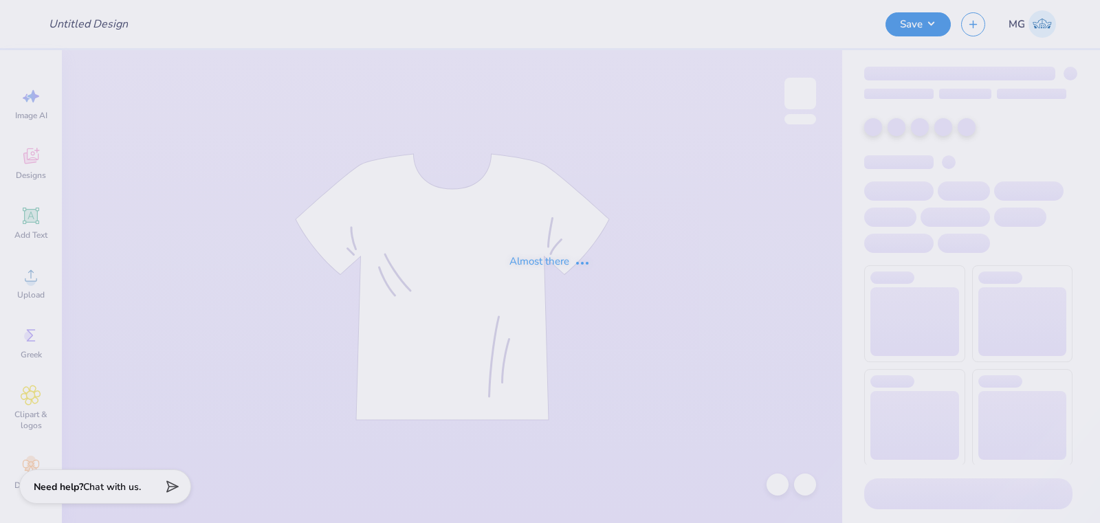
type input "[PERSON_NAME] : [PERSON_NAME][GEOGRAPHIC_DATA]"
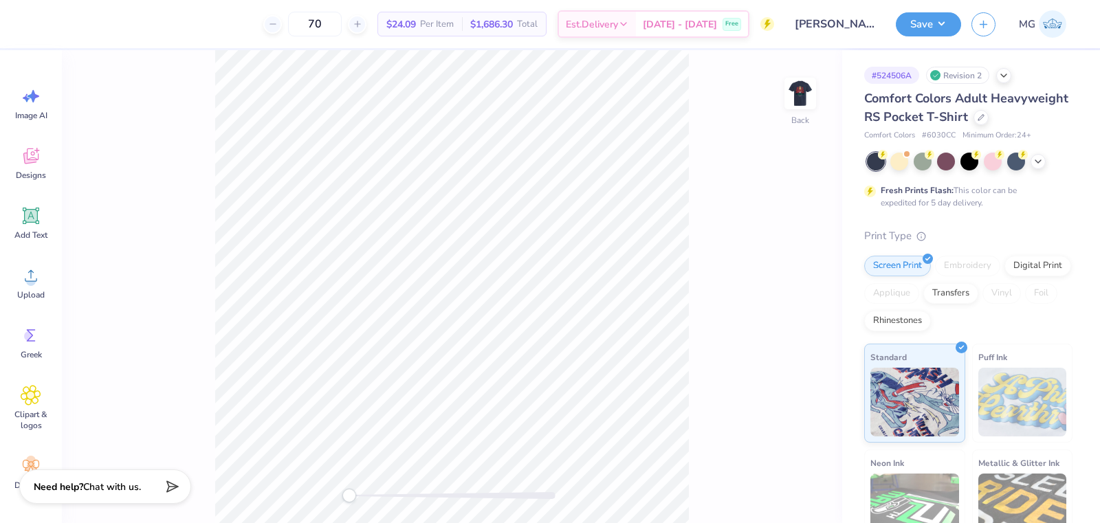
click at [804, 100] on img at bounding box center [801, 94] width 28 height 28
click at [730, 116] on div "Front" at bounding box center [452, 286] width 780 height 473
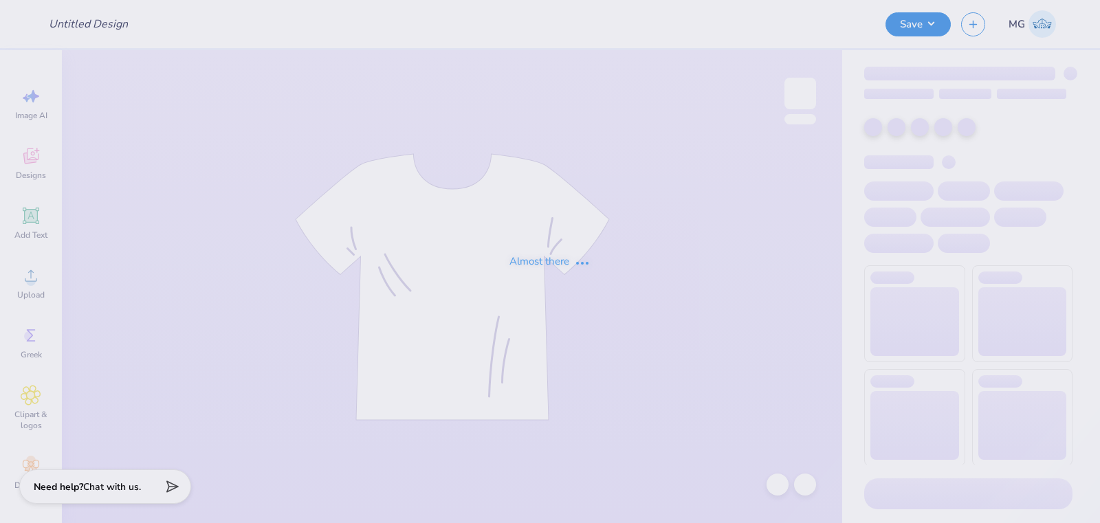
type input "(JMU) ADPI New Member Crews"
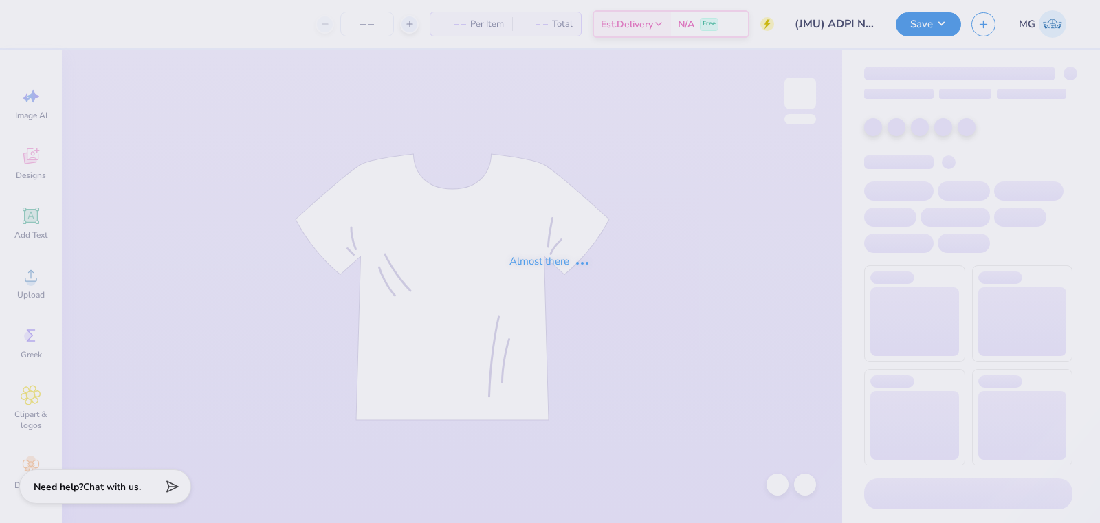
type input "24"
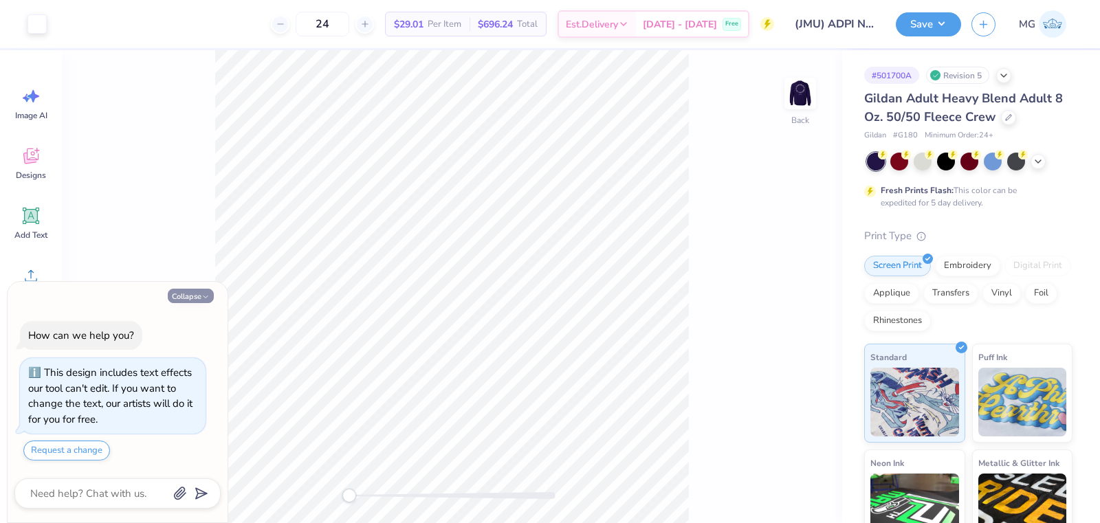
click at [196, 297] on button "Collapse" at bounding box center [191, 296] width 46 height 14
type textarea "x"
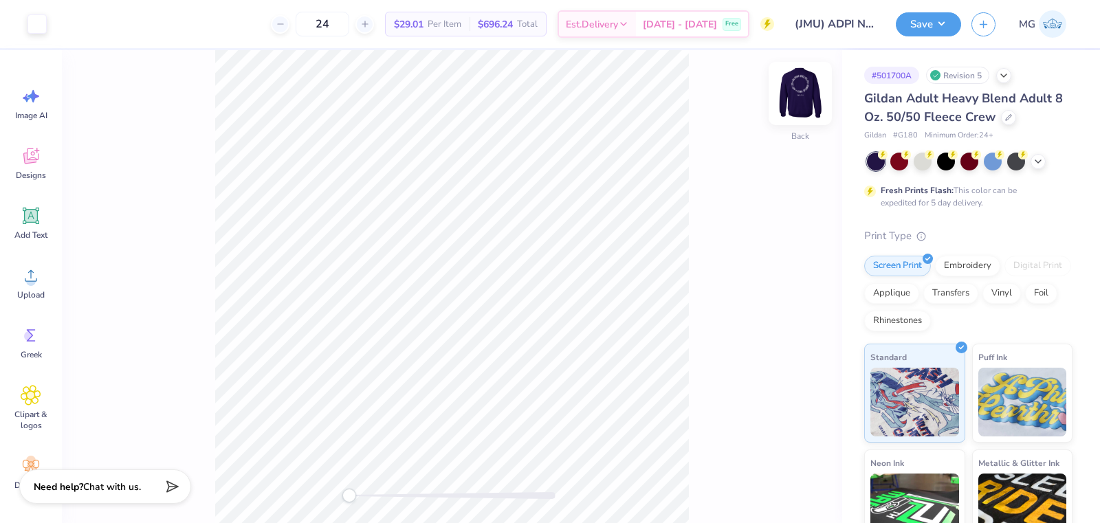
click at [794, 95] on img at bounding box center [800, 93] width 55 height 55
click at [803, 87] on img at bounding box center [800, 93] width 55 height 55
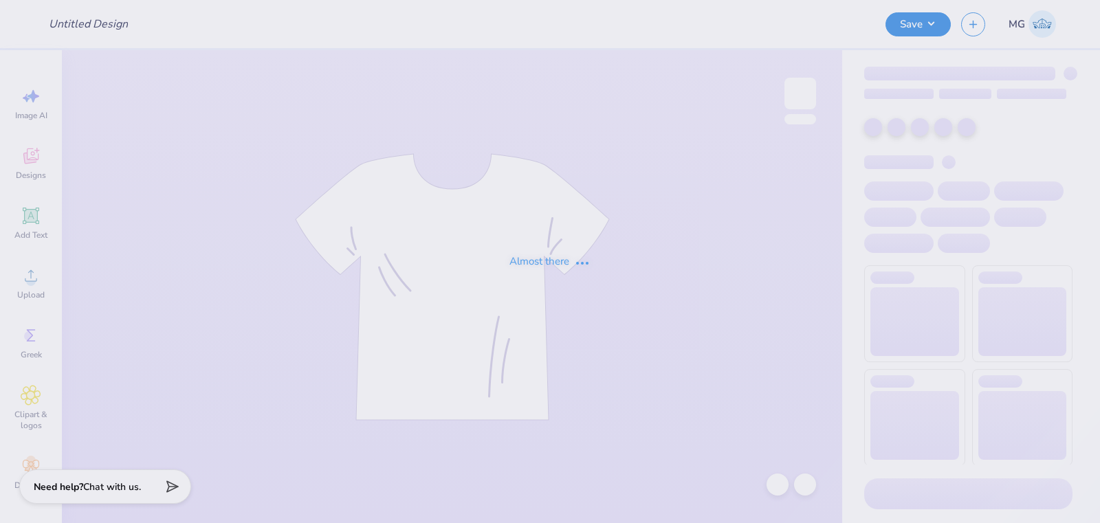
type input "PR Merch"
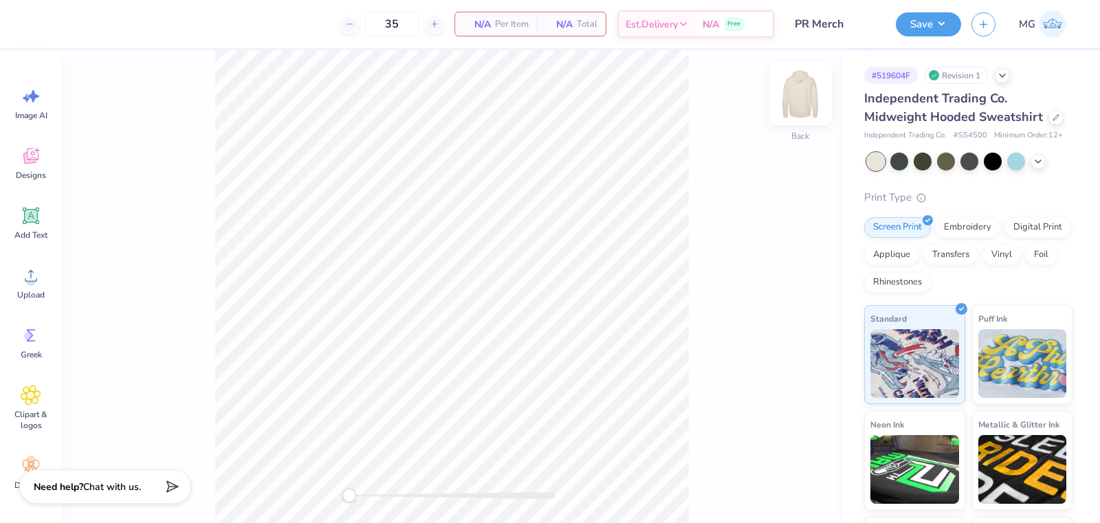
click at [802, 103] on img at bounding box center [800, 93] width 55 height 55
click at [790, 111] on img at bounding box center [800, 93] width 55 height 55
click at [803, 96] on img at bounding box center [800, 93] width 55 height 55
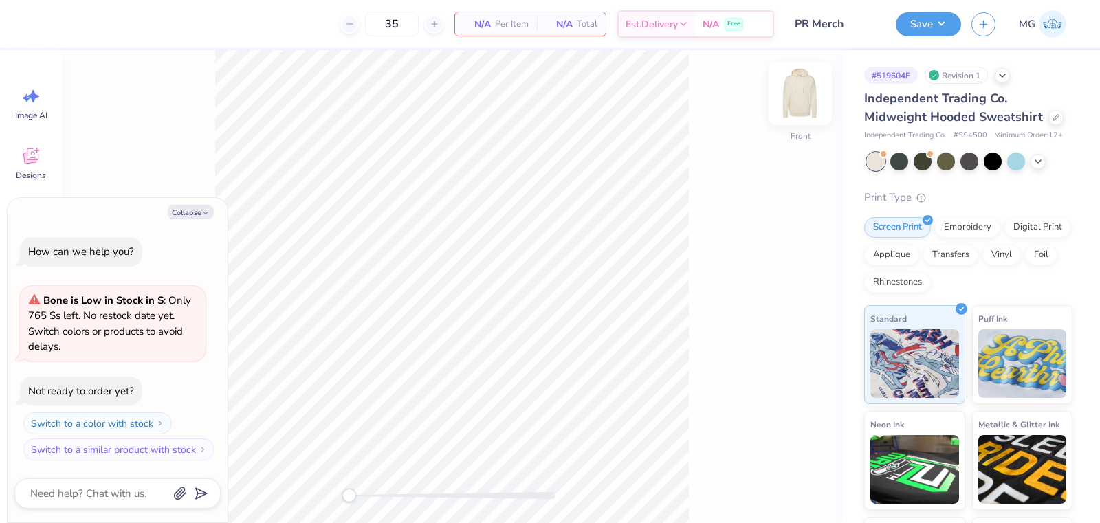
click at [799, 99] on img at bounding box center [800, 93] width 55 height 55
type textarea "x"
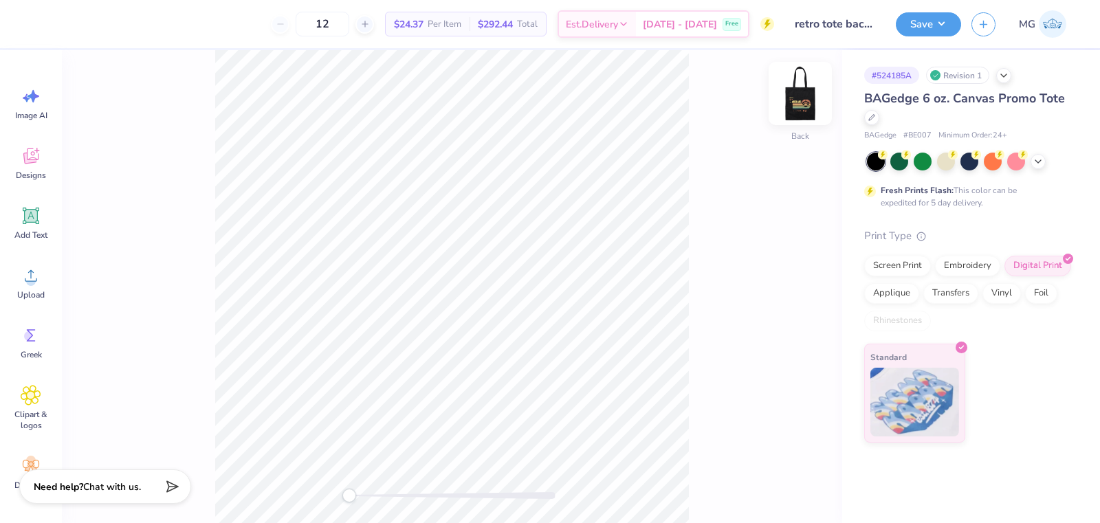
click at [799, 109] on img at bounding box center [800, 93] width 55 height 55
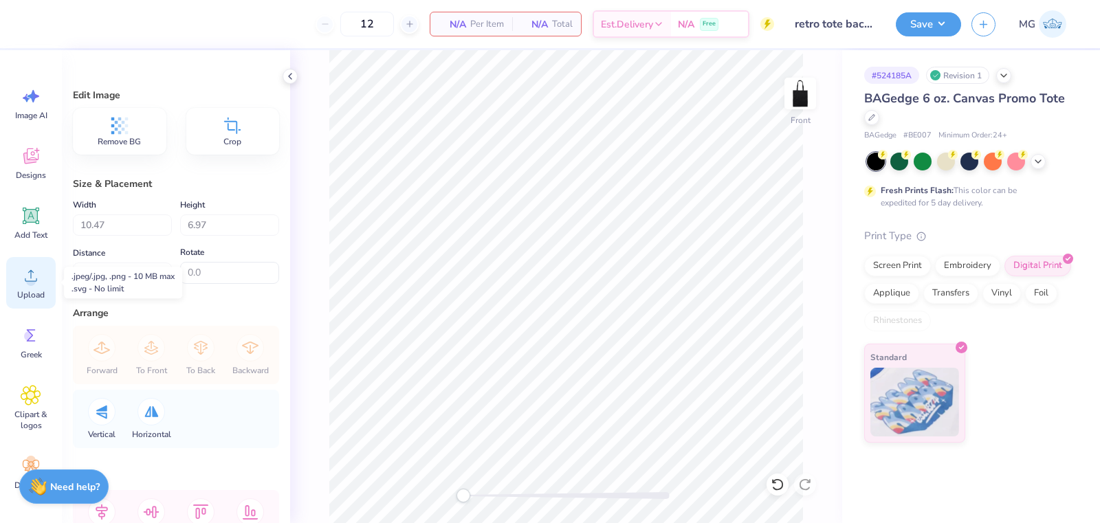
click at [25, 290] on span "Upload" at bounding box center [31, 294] width 28 height 11
click at [37, 276] on icon at bounding box center [31, 275] width 21 height 21
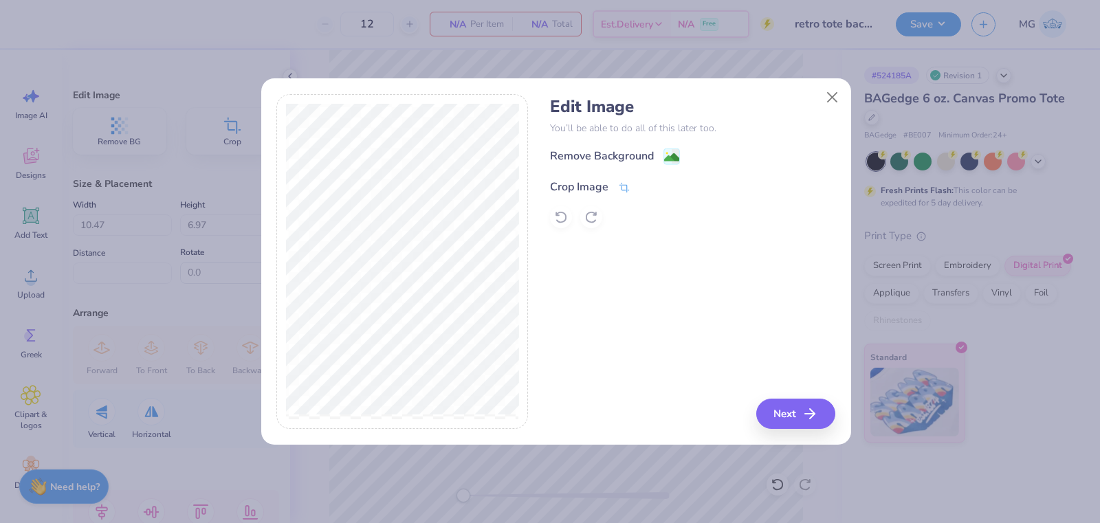
click at [604, 184] on div "Crop Image" at bounding box center [579, 187] width 58 height 17
click at [278, 168] on div at bounding box center [402, 262] width 252 height 336
click at [532, 359] on div "Edit Image You’ll be able to do all of this later too. Remove Background Crop I…" at bounding box center [555, 262] width 559 height 336
click at [265, 151] on div "Edit Image You’ll be able to do all of this later too. Remove Background Crop I…" at bounding box center [556, 269] width 590 height 351
click at [813, 422] on div "Edit Image You’ll be able to do all of this later too. Remove Background Crop I…" at bounding box center [692, 262] width 285 height 336
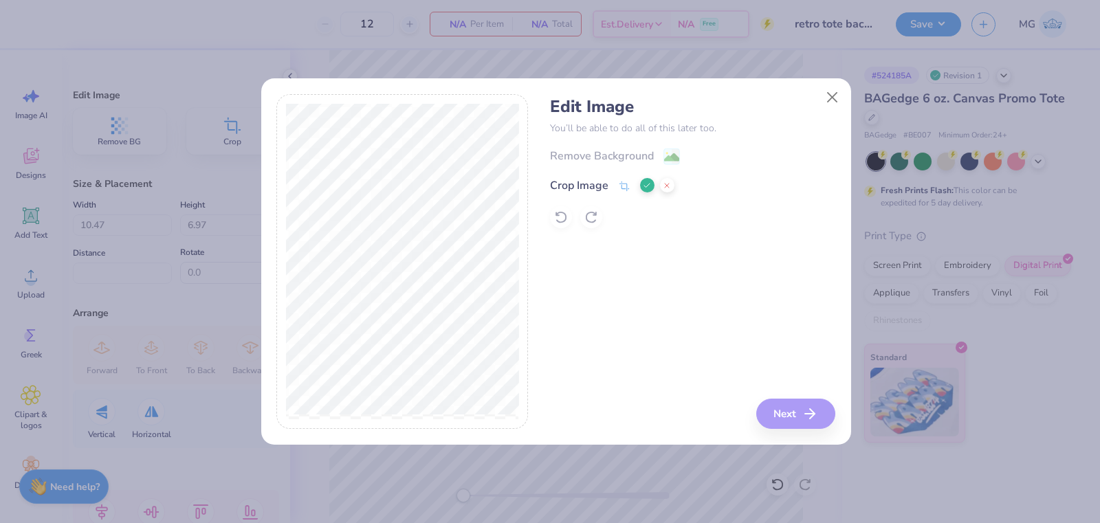
click at [807, 413] on div "Edit Image You’ll be able to do all of this later too. Remove Background Crop I…" at bounding box center [692, 262] width 285 height 336
click at [644, 184] on icon at bounding box center [647, 186] width 8 height 8
click at [624, 186] on icon at bounding box center [624, 188] width 12 height 12
click at [521, 183] on div at bounding box center [402, 262] width 252 height 336
click at [270, 159] on div "Edit Image You’ll be able to do all of this later too. Remove Background Crop I…" at bounding box center [556, 269] width 590 height 351
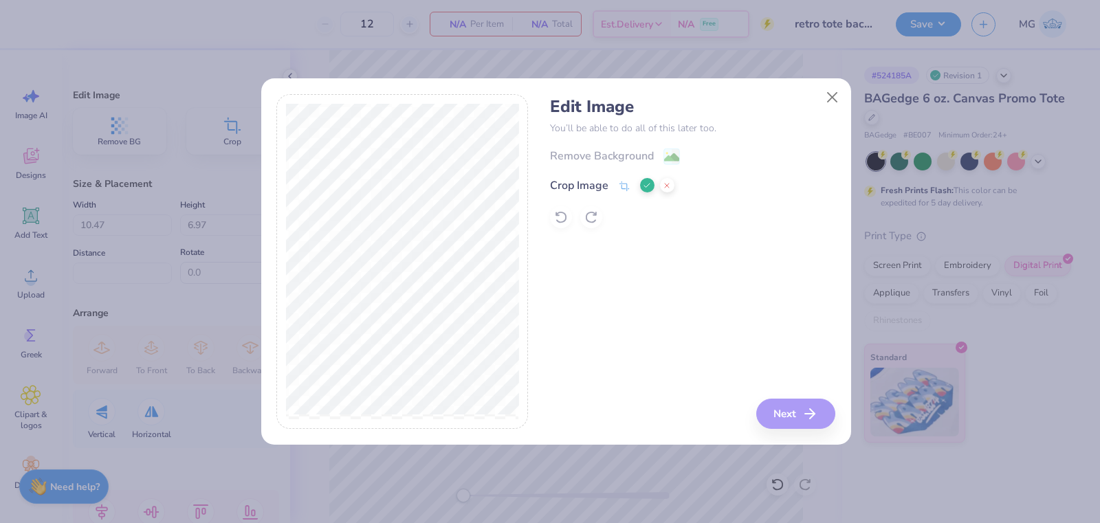
click at [784, 405] on div "Edit Image You’ll be able to do all of this later too. Remove Background Crop I…" at bounding box center [692, 262] width 285 height 336
click at [798, 417] on div "Edit Image You’ll be able to do all of this later too. Remove Background Crop I…" at bounding box center [692, 262] width 285 height 336
click at [650, 182] on icon at bounding box center [647, 186] width 8 height 8
click at [789, 417] on button "Next" at bounding box center [797, 414] width 79 height 30
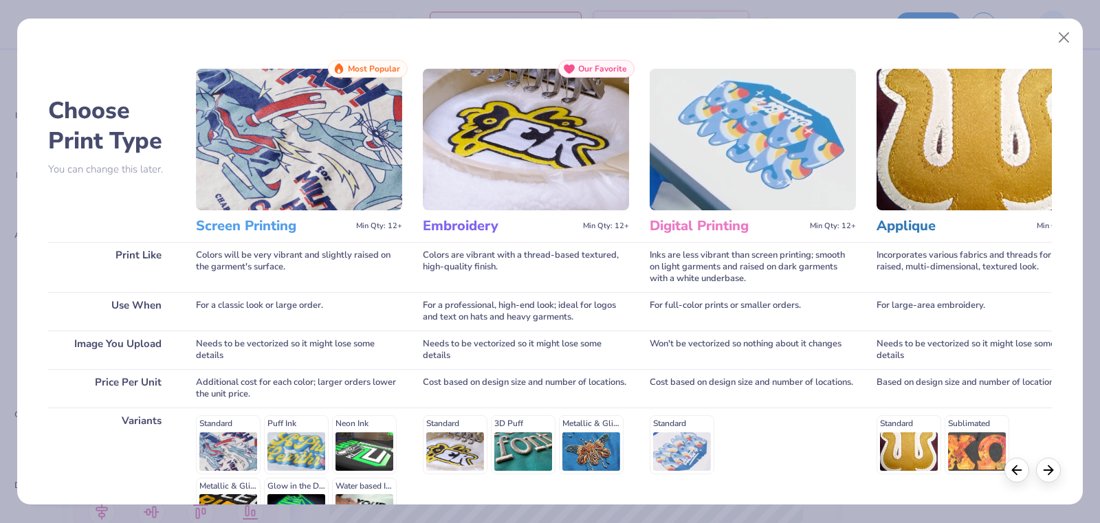
click at [730, 179] on img at bounding box center [753, 140] width 206 height 142
click at [728, 111] on img at bounding box center [753, 140] width 206 height 142
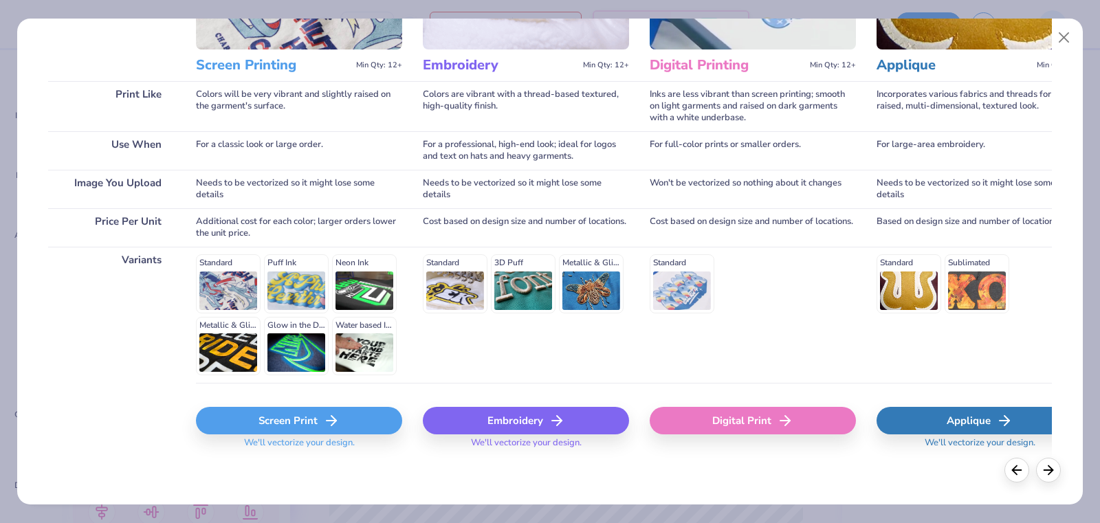
click at [734, 424] on div "Digital Print" at bounding box center [753, 421] width 206 height 28
type input "10.46"
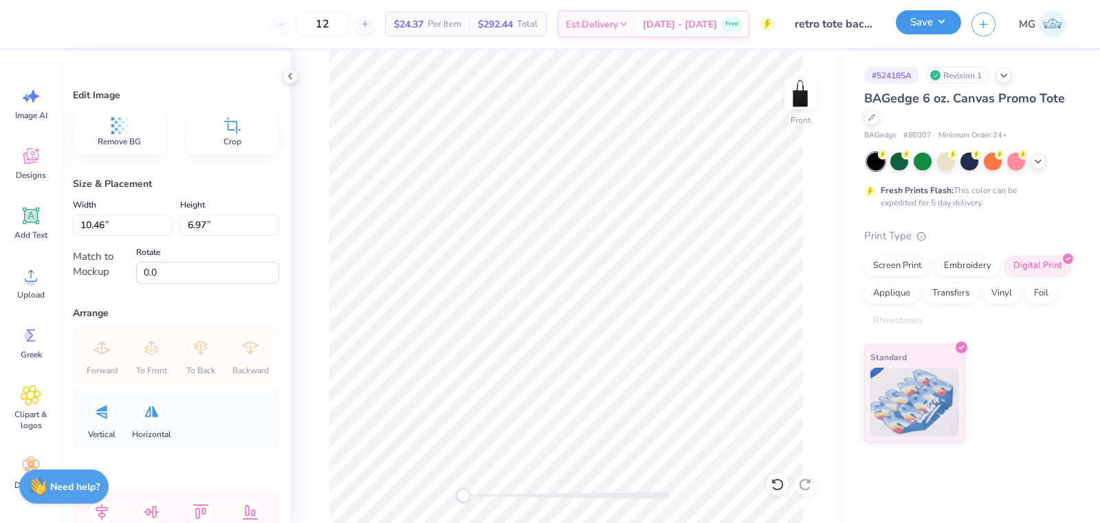
click at [939, 31] on button "Save" at bounding box center [928, 22] width 65 height 24
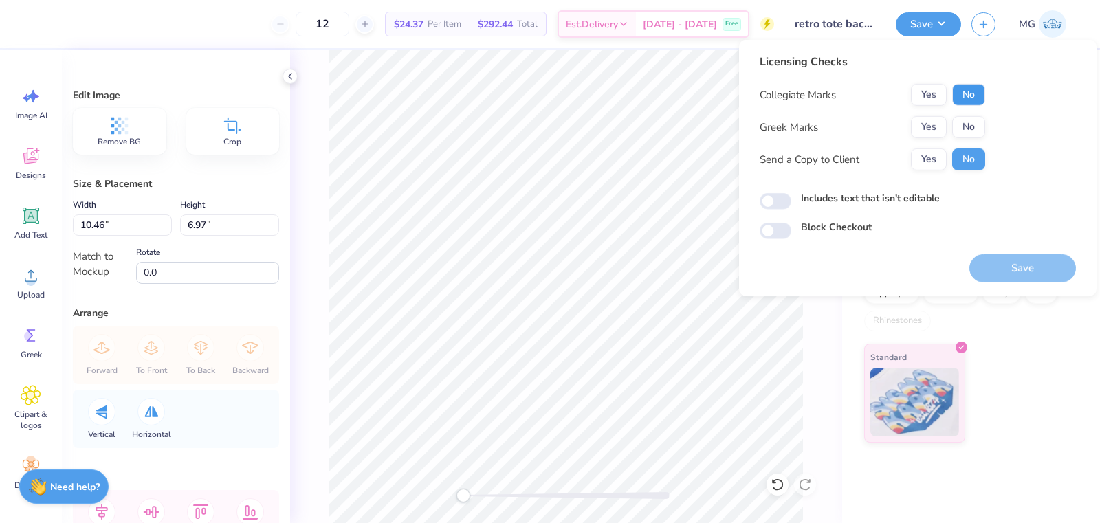
click at [968, 90] on button "No" at bounding box center [968, 95] width 33 height 22
click at [967, 120] on button "No" at bounding box center [968, 127] width 33 height 22
click at [932, 155] on button "Yes" at bounding box center [929, 160] width 36 height 22
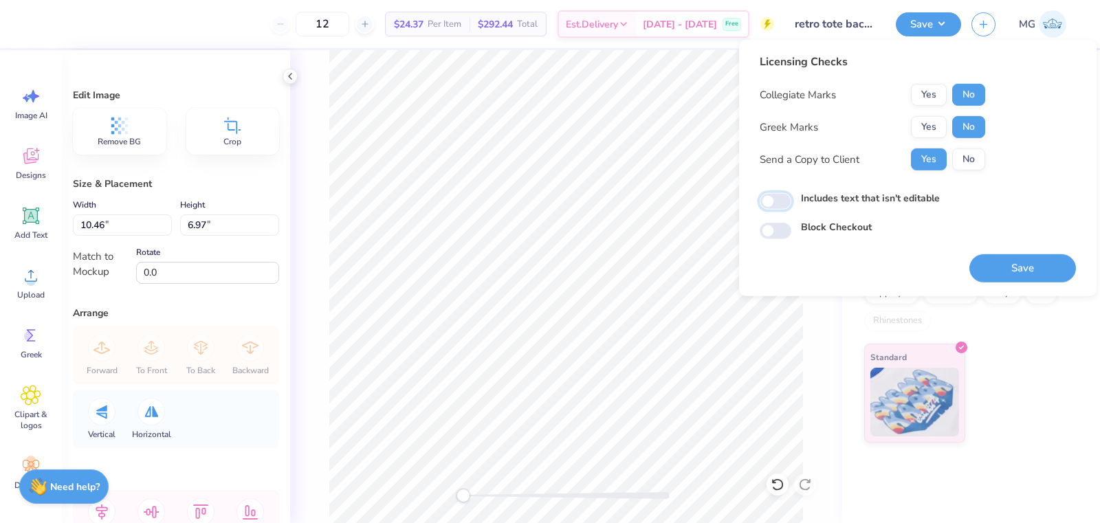
click at [772, 197] on input "Includes text that isn't editable" at bounding box center [776, 201] width 32 height 17
checkbox input "true"
click at [990, 261] on button "Save" at bounding box center [1023, 268] width 107 height 28
